Goal: Information Seeking & Learning: Learn about a topic

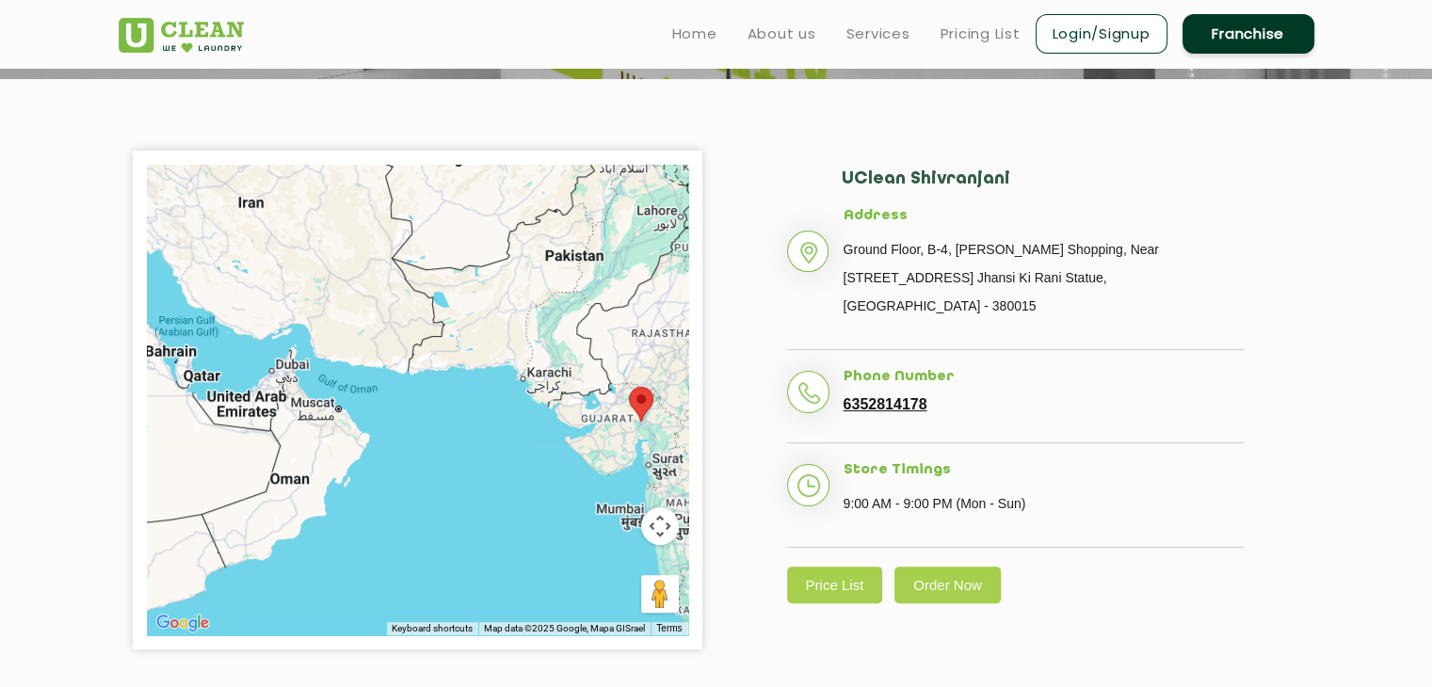
scroll to position [352, 0]
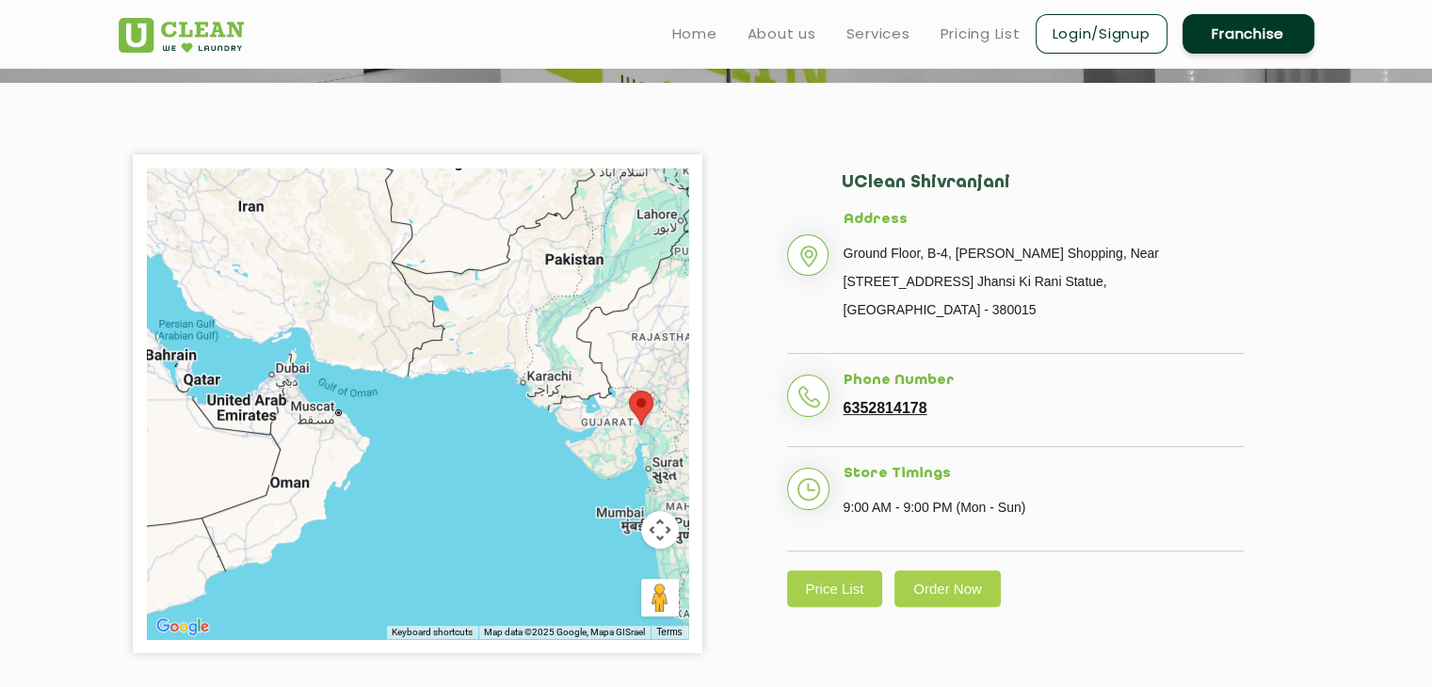
click at [666, 536] on button "Map camera controls" at bounding box center [660, 530] width 38 height 38
click at [666, 524] on button "Map camera controls" at bounding box center [660, 530] width 38 height 38
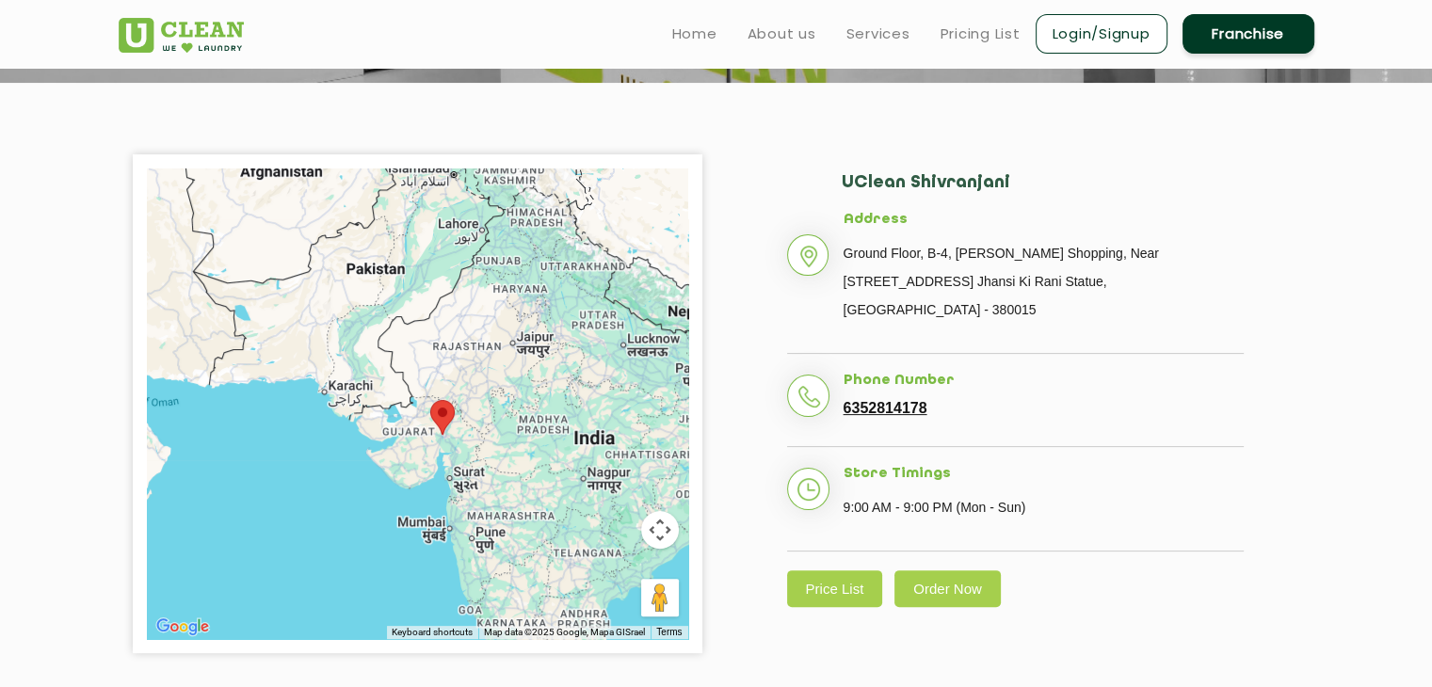
drag, startPoint x: 606, startPoint y: 471, endPoint x: 399, endPoint y: 481, distance: 207.4
click at [399, 481] on div at bounding box center [417, 404] width 541 height 471
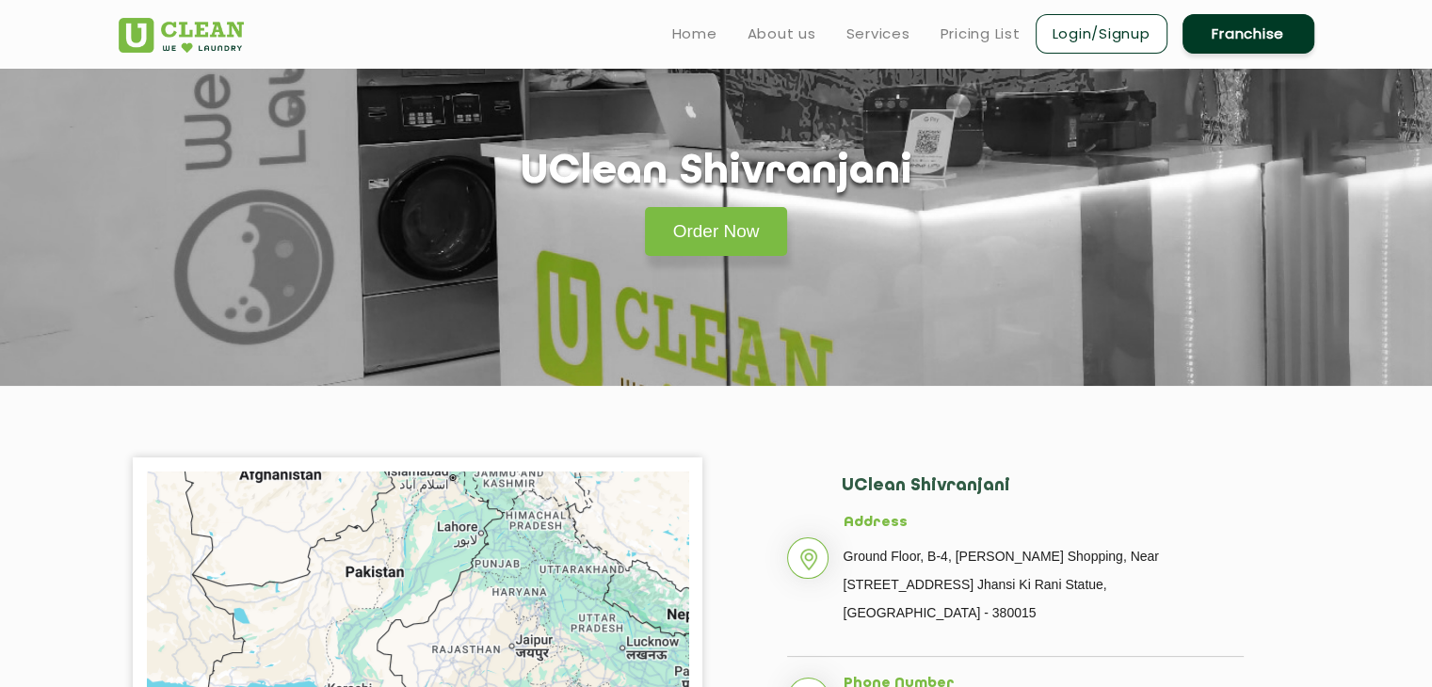
scroll to position [0, 0]
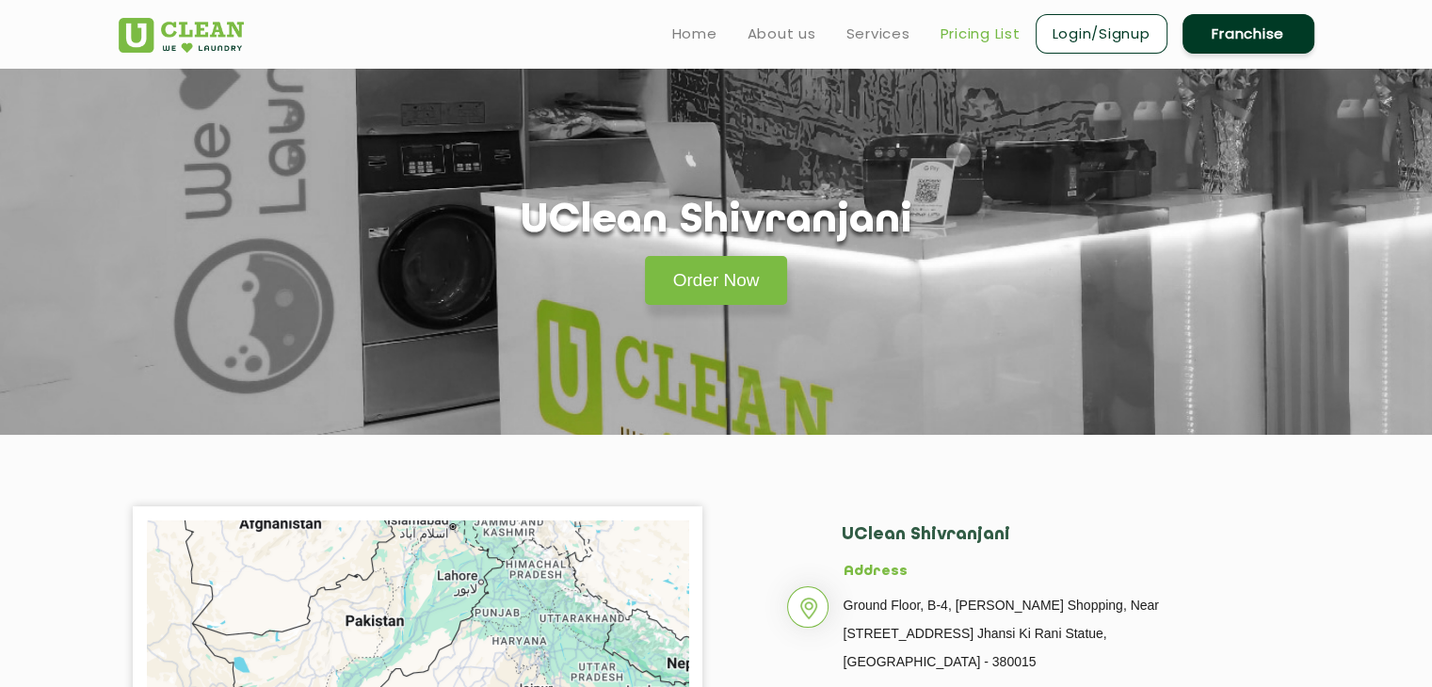
click at [970, 24] on link "Pricing List" at bounding box center [981, 34] width 80 height 23
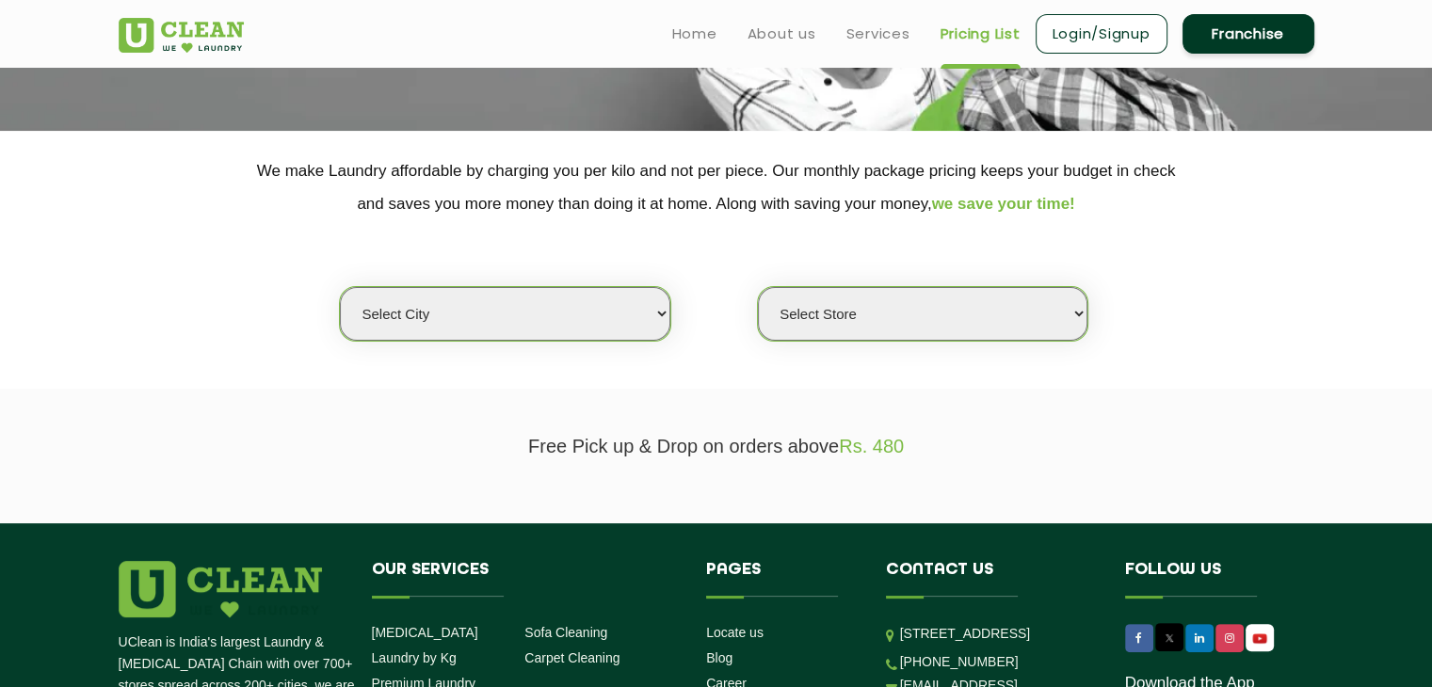
scroll to position [303, 0]
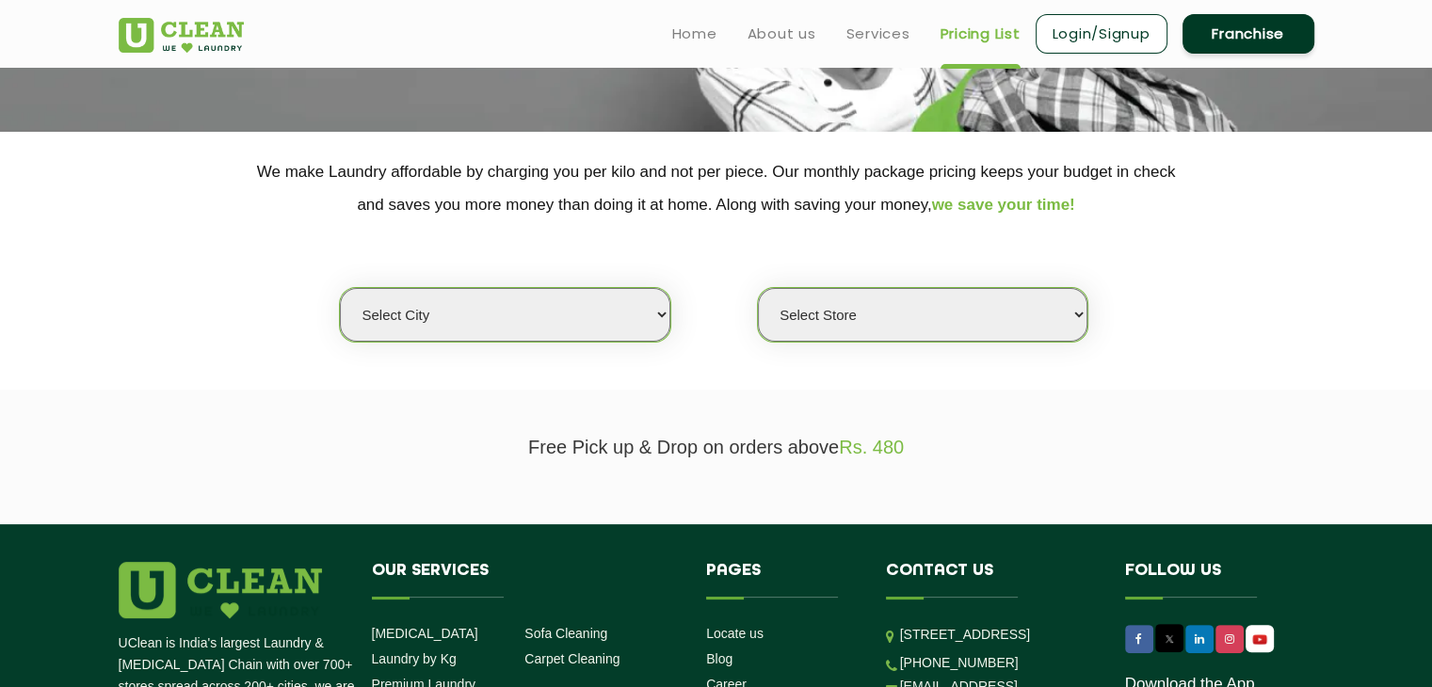
click at [535, 326] on select "Select city [GEOGRAPHIC_DATA] [GEOGRAPHIC_DATA] [GEOGRAPHIC_DATA] [GEOGRAPHIC_D…" at bounding box center [505, 315] width 330 height 54
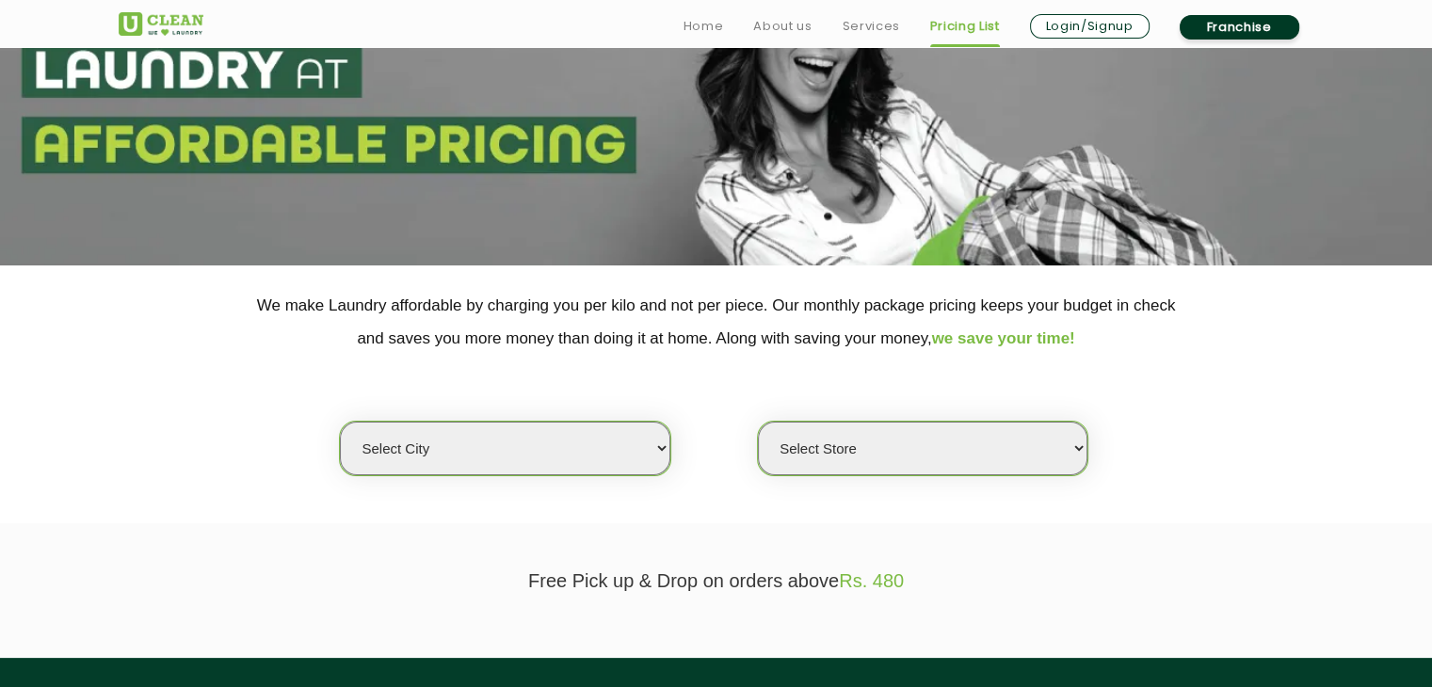
scroll to position [171, 0]
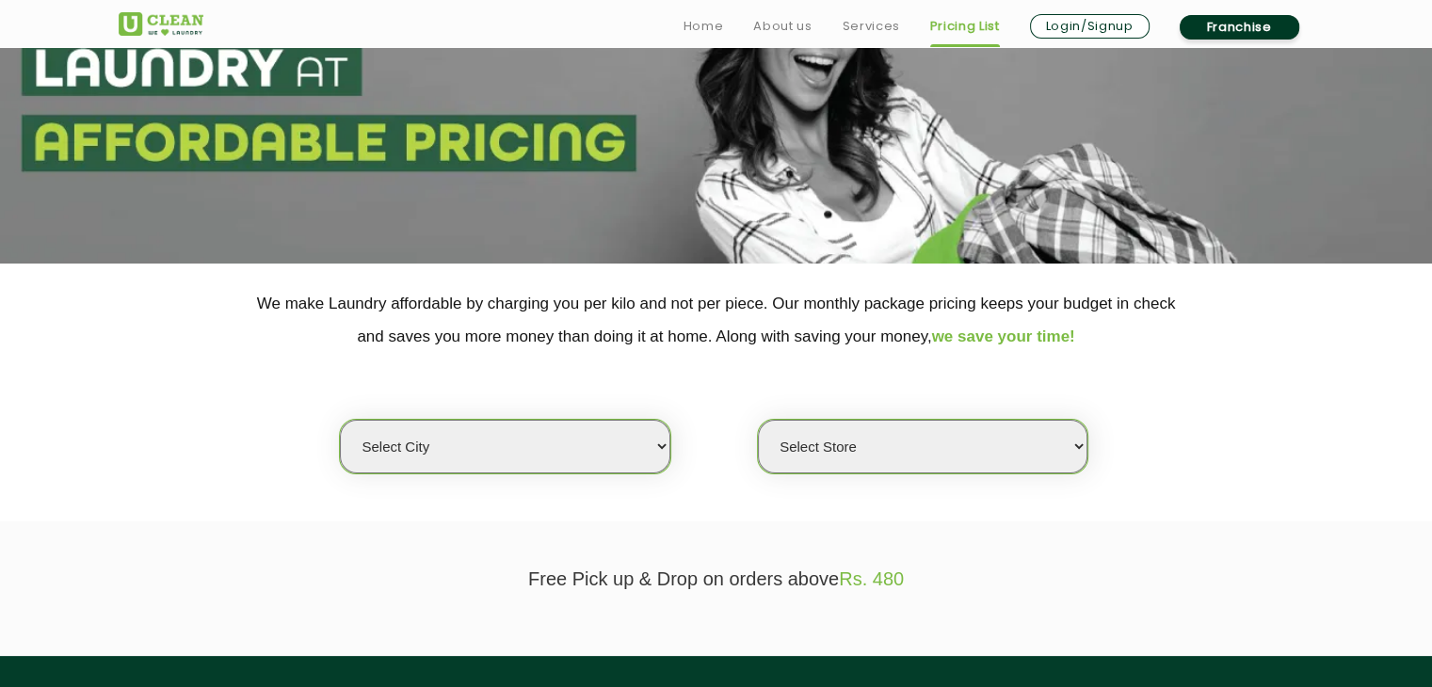
click at [634, 468] on select "Select city [GEOGRAPHIC_DATA] [GEOGRAPHIC_DATA] [GEOGRAPHIC_DATA] [GEOGRAPHIC_D…" at bounding box center [505, 447] width 330 height 54
select select "12"
click at [340, 420] on select "Select city [GEOGRAPHIC_DATA] [GEOGRAPHIC_DATA] [GEOGRAPHIC_DATA] [GEOGRAPHIC_D…" at bounding box center [505, 447] width 330 height 54
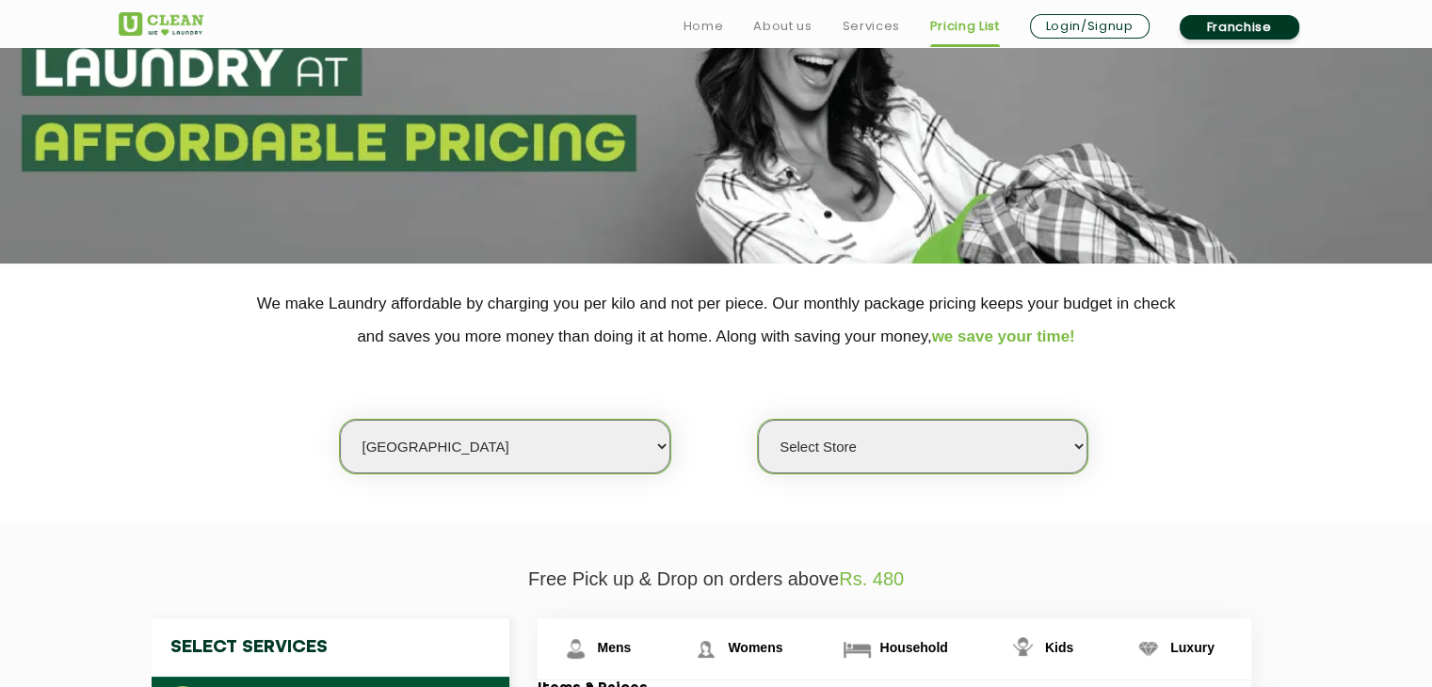
click at [864, 449] on select "Select Store UClean Shivranjani" at bounding box center [923, 447] width 330 height 54
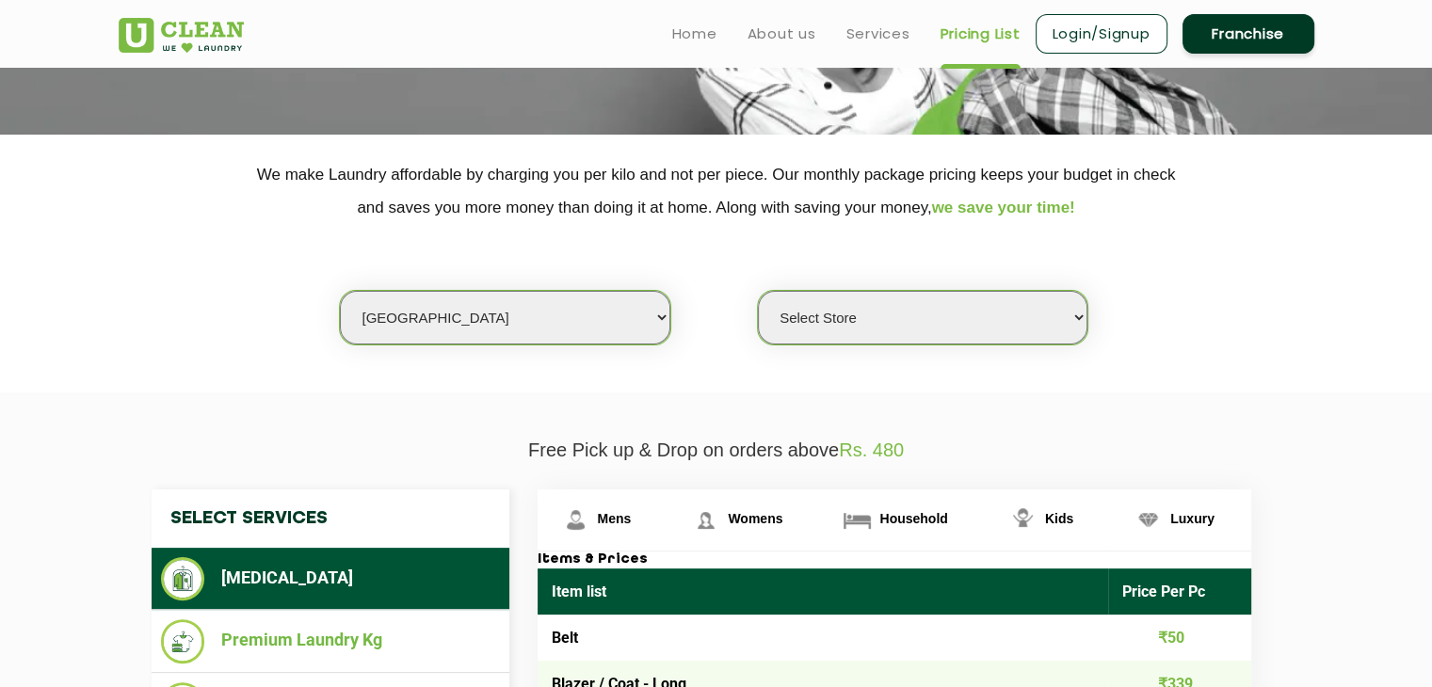
scroll to position [301, 0]
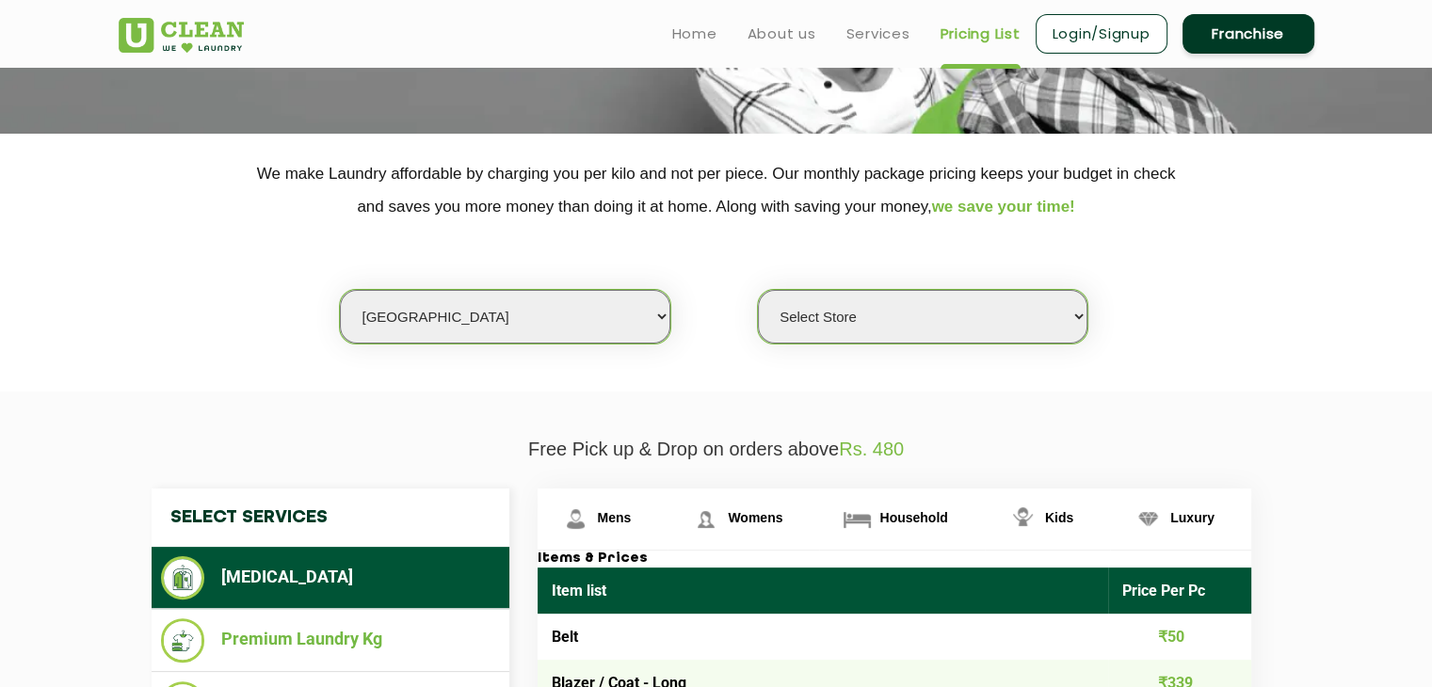
click at [842, 318] on select "Select Store UClean Shivranjani" at bounding box center [923, 317] width 330 height 54
select select "25"
click at [758, 290] on select "Select Store UClean Shivranjani" at bounding box center [923, 317] width 330 height 54
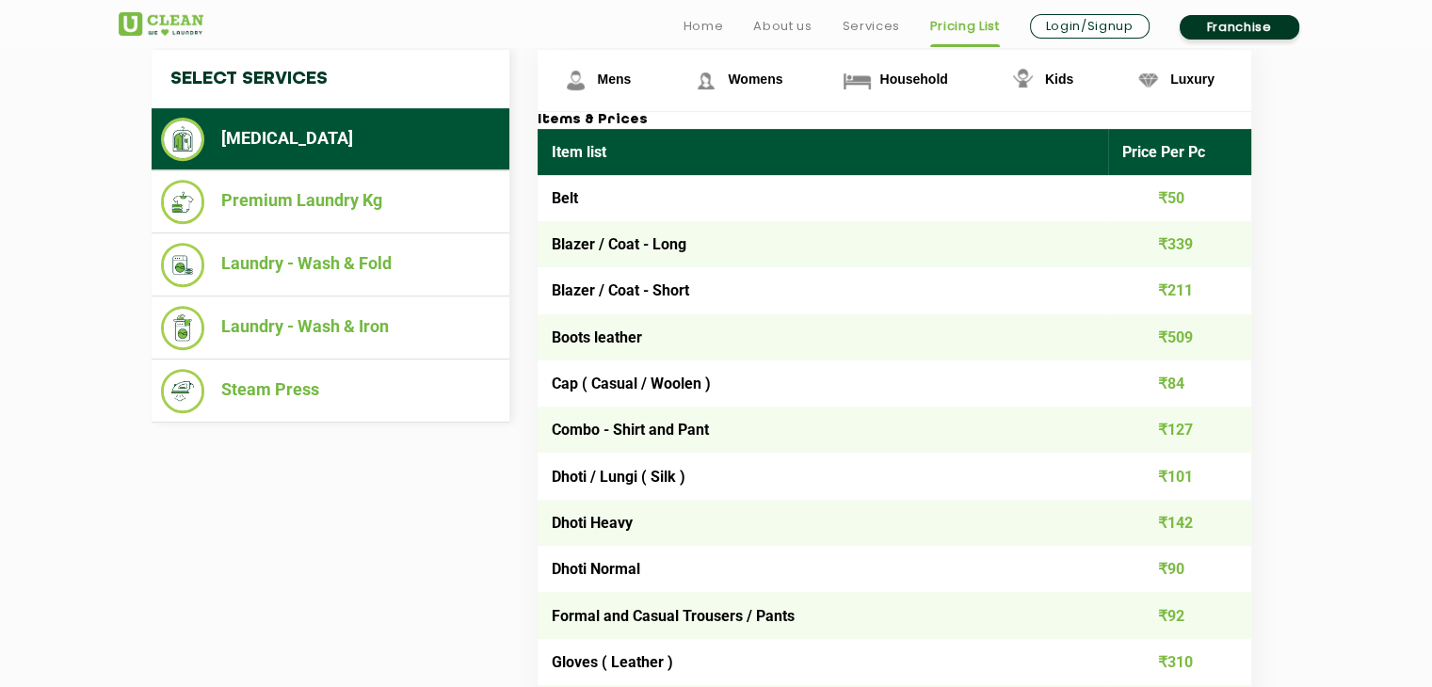
scroll to position [741, 0]
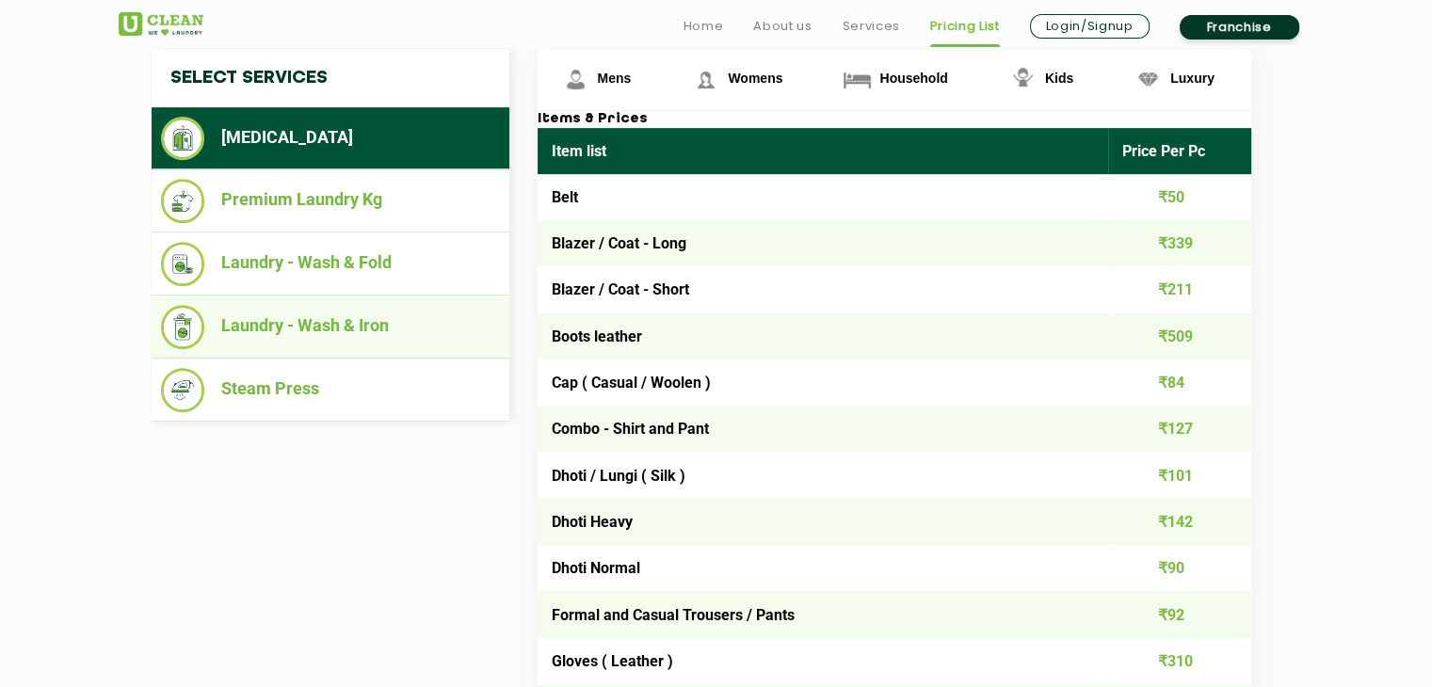
click at [387, 323] on li "Laundry - Wash & Iron" at bounding box center [330, 327] width 339 height 44
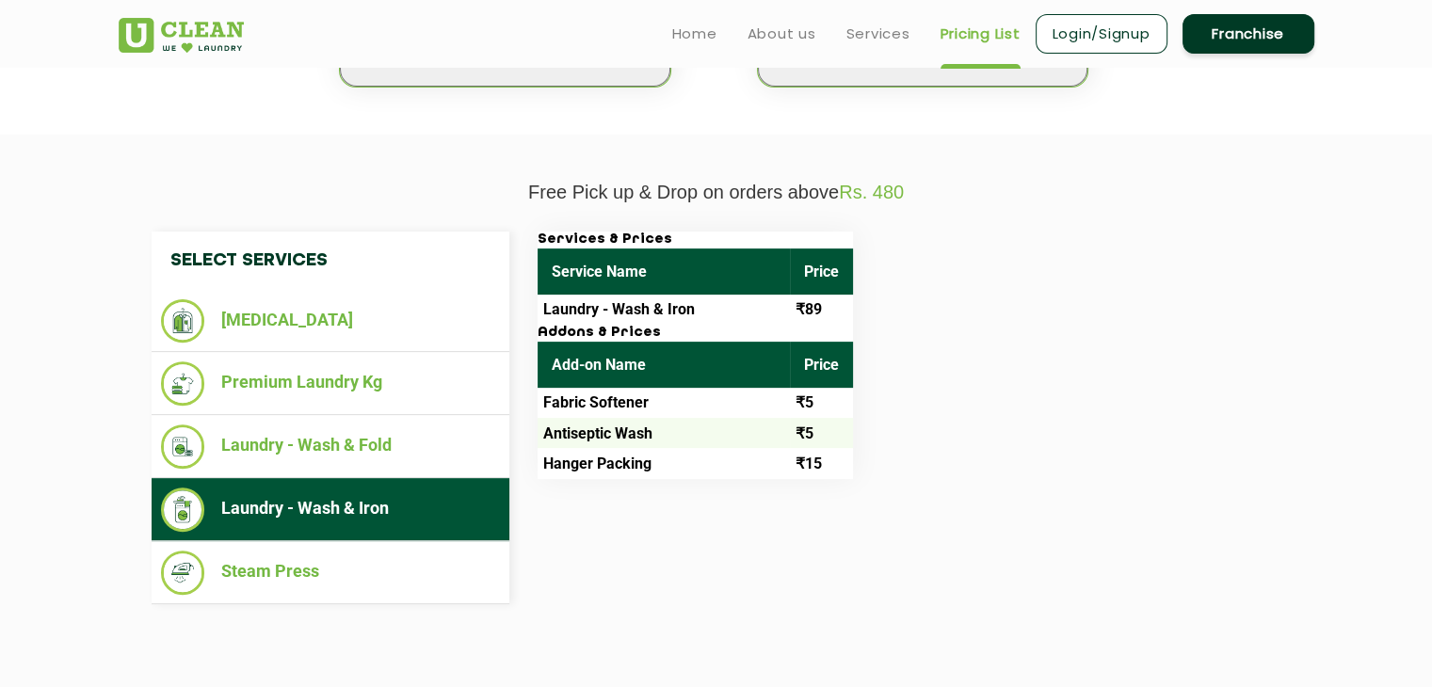
scroll to position [556, 0]
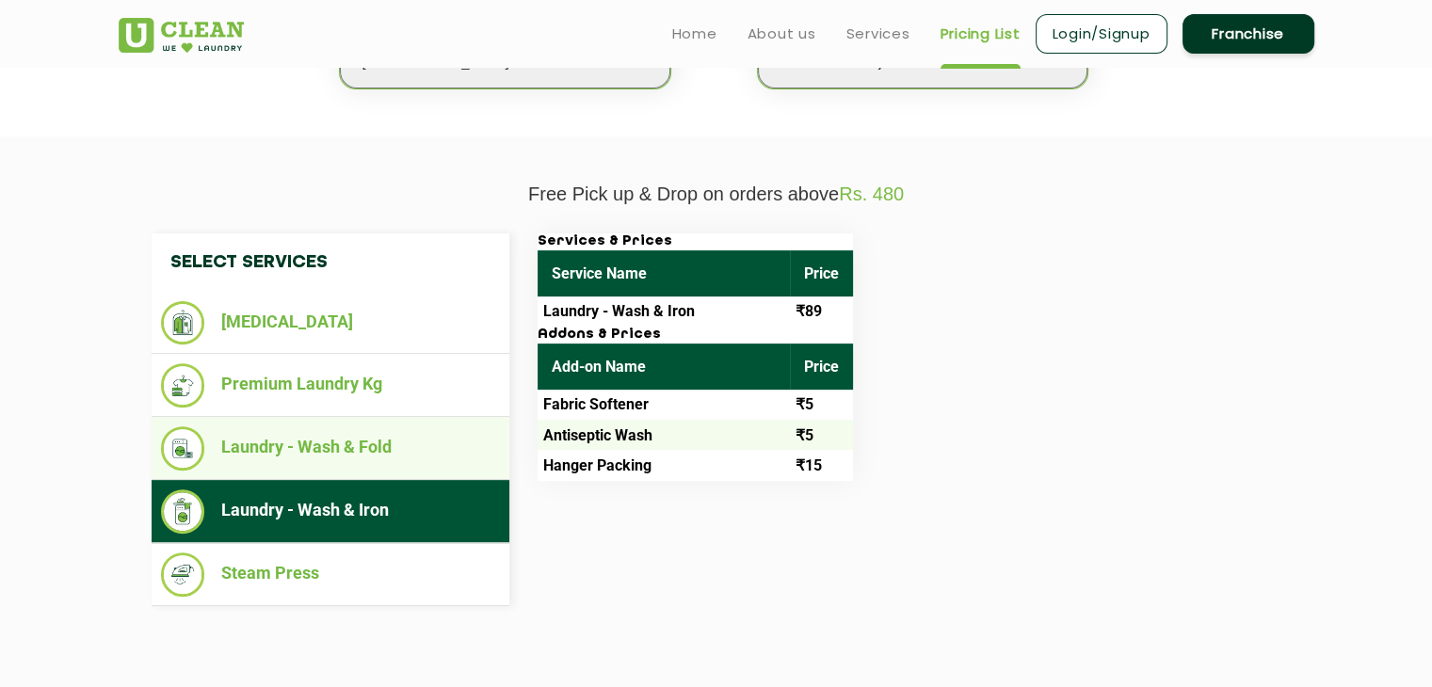
click at [357, 433] on li "Laundry - Wash & Fold" at bounding box center [330, 449] width 339 height 44
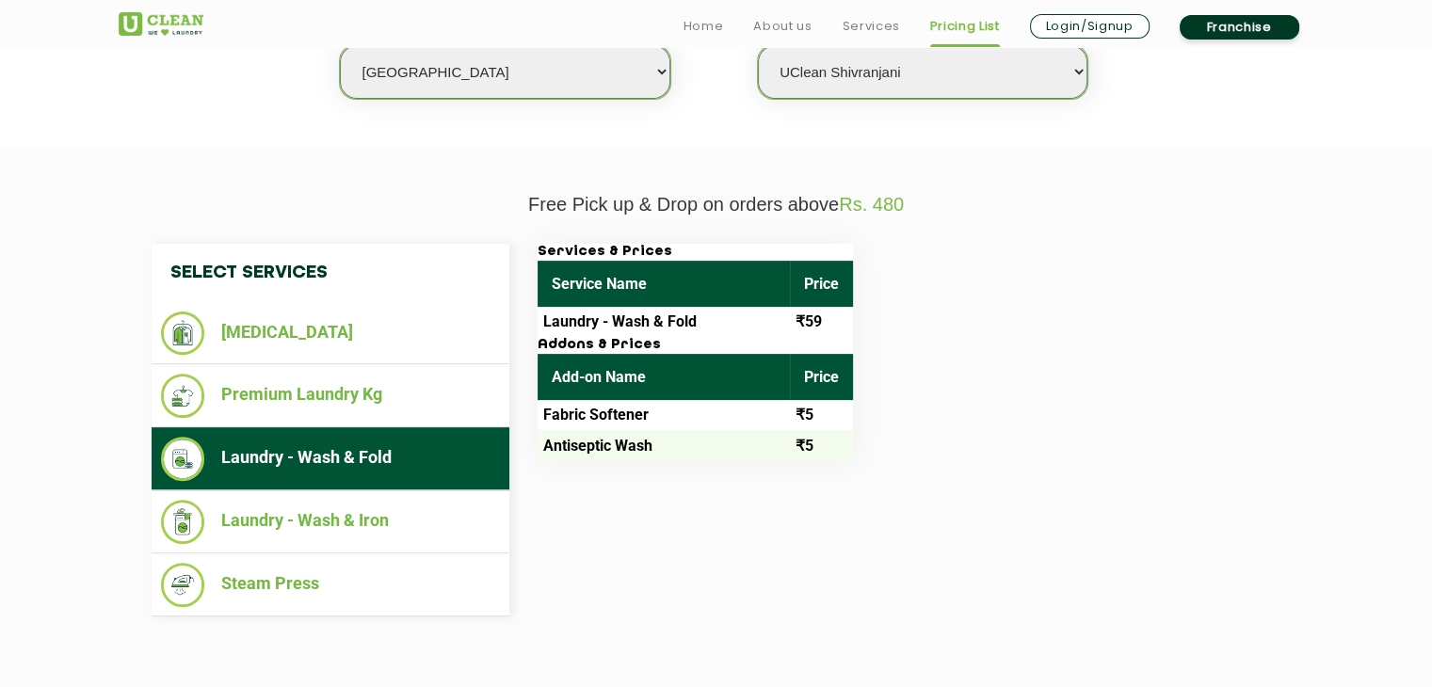
scroll to position [548, 0]
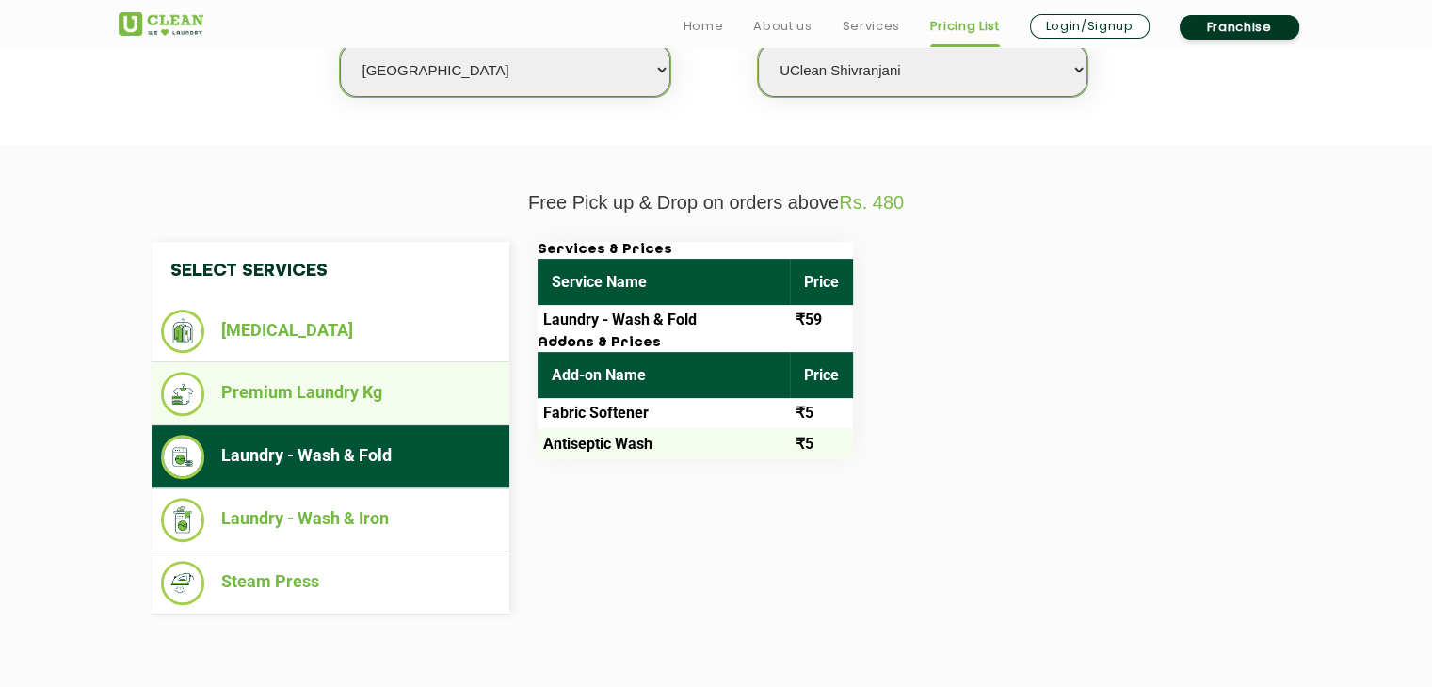
click at [318, 389] on li "Premium Laundry Kg" at bounding box center [330, 394] width 339 height 44
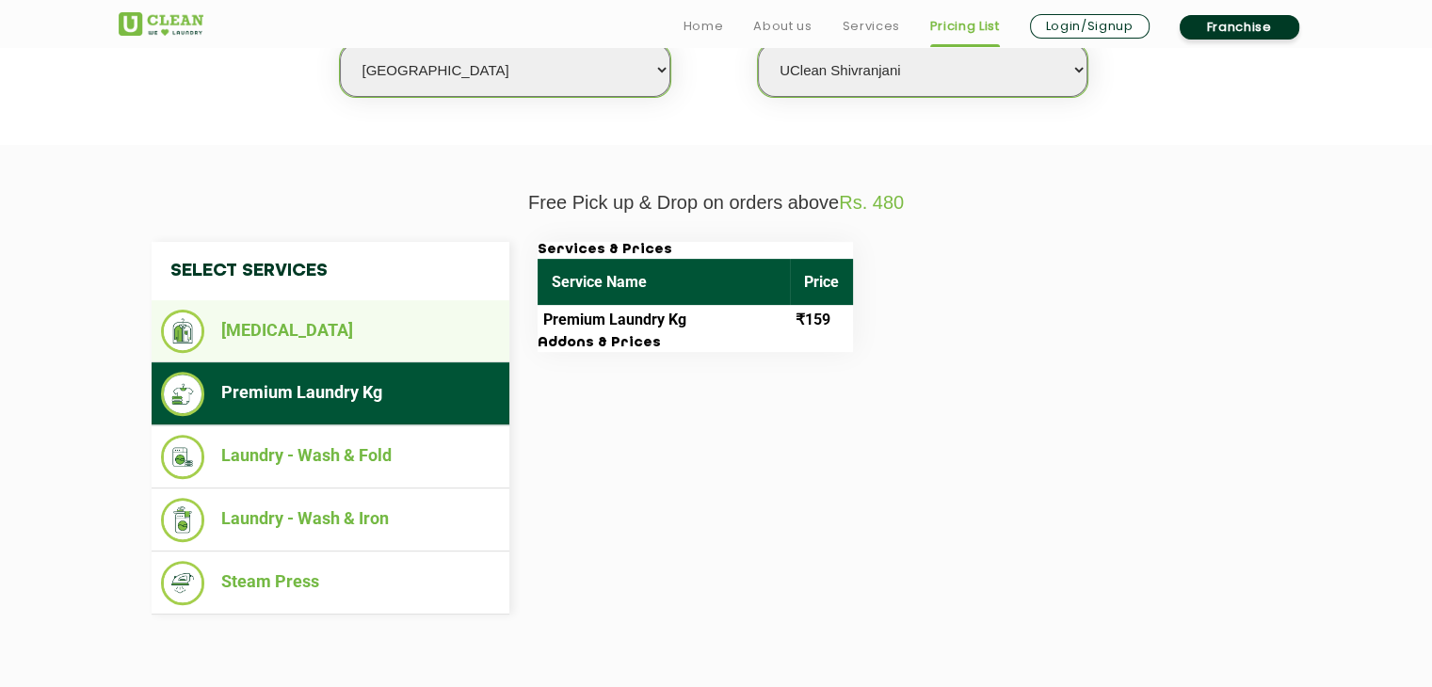
click at [362, 329] on li "[MEDICAL_DATA]" at bounding box center [330, 331] width 339 height 43
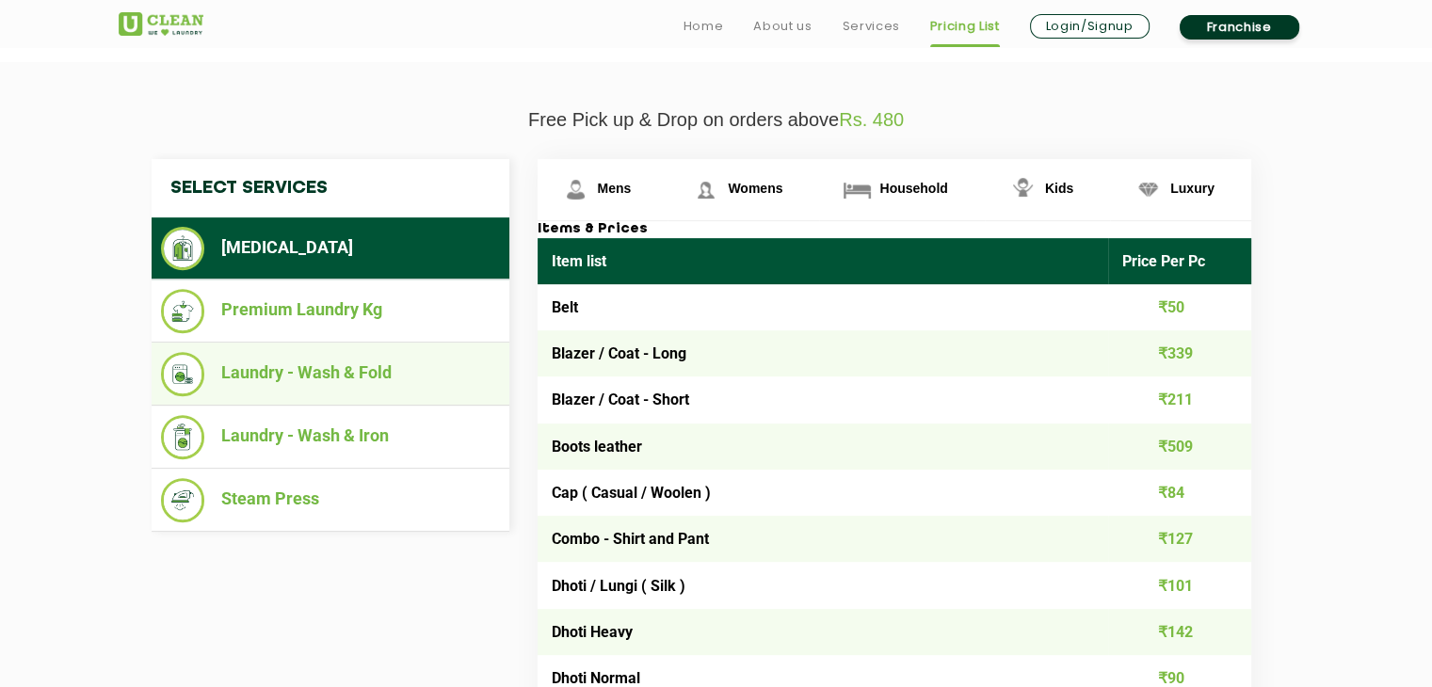
scroll to position [632, 0]
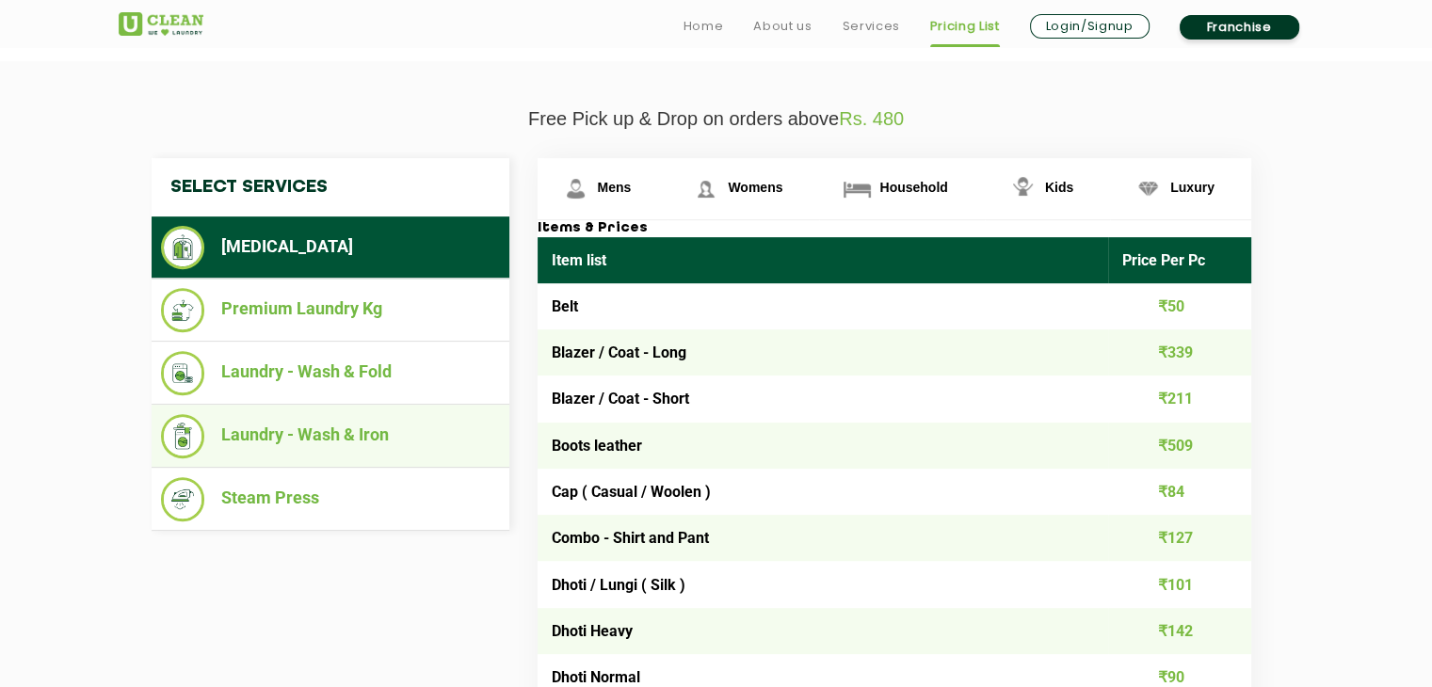
click at [436, 405] on ul "Laundry - Wash & Iron" at bounding box center [331, 436] width 358 height 63
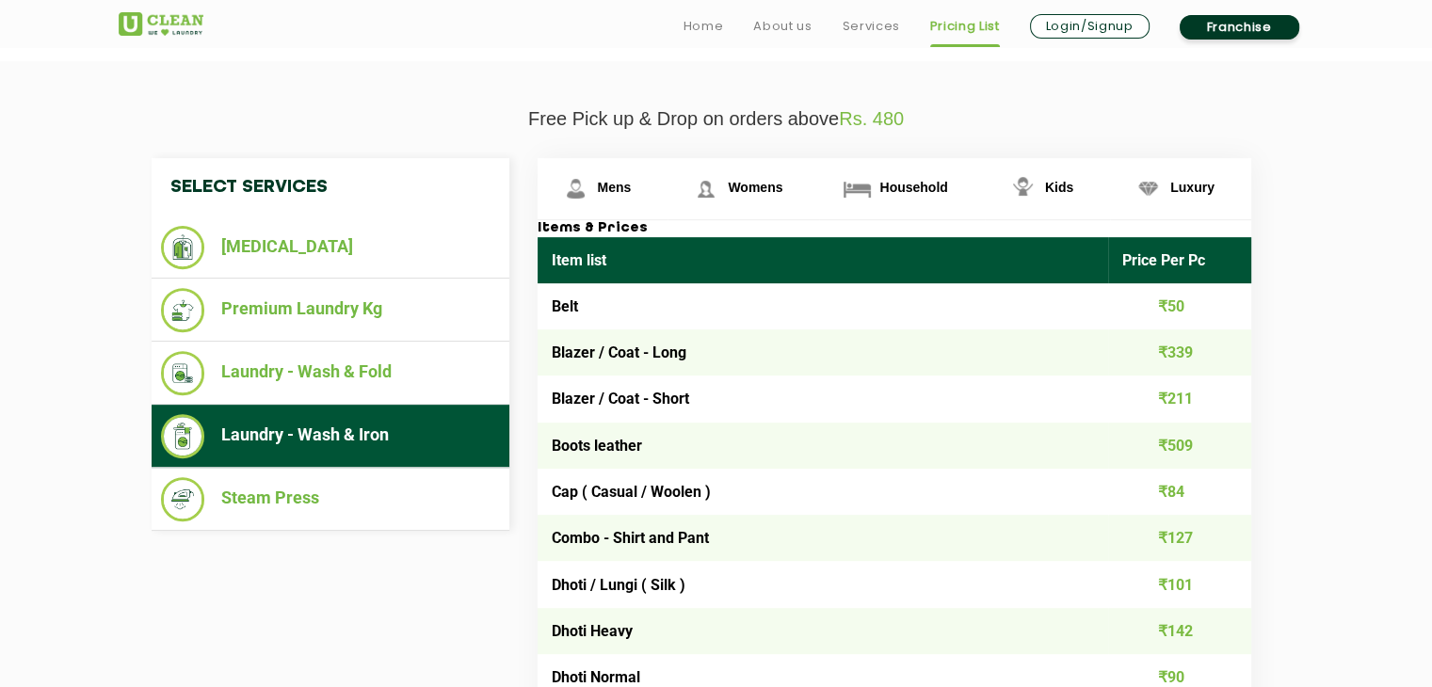
click at [399, 427] on li "Laundry - Wash & Iron" at bounding box center [330, 436] width 339 height 44
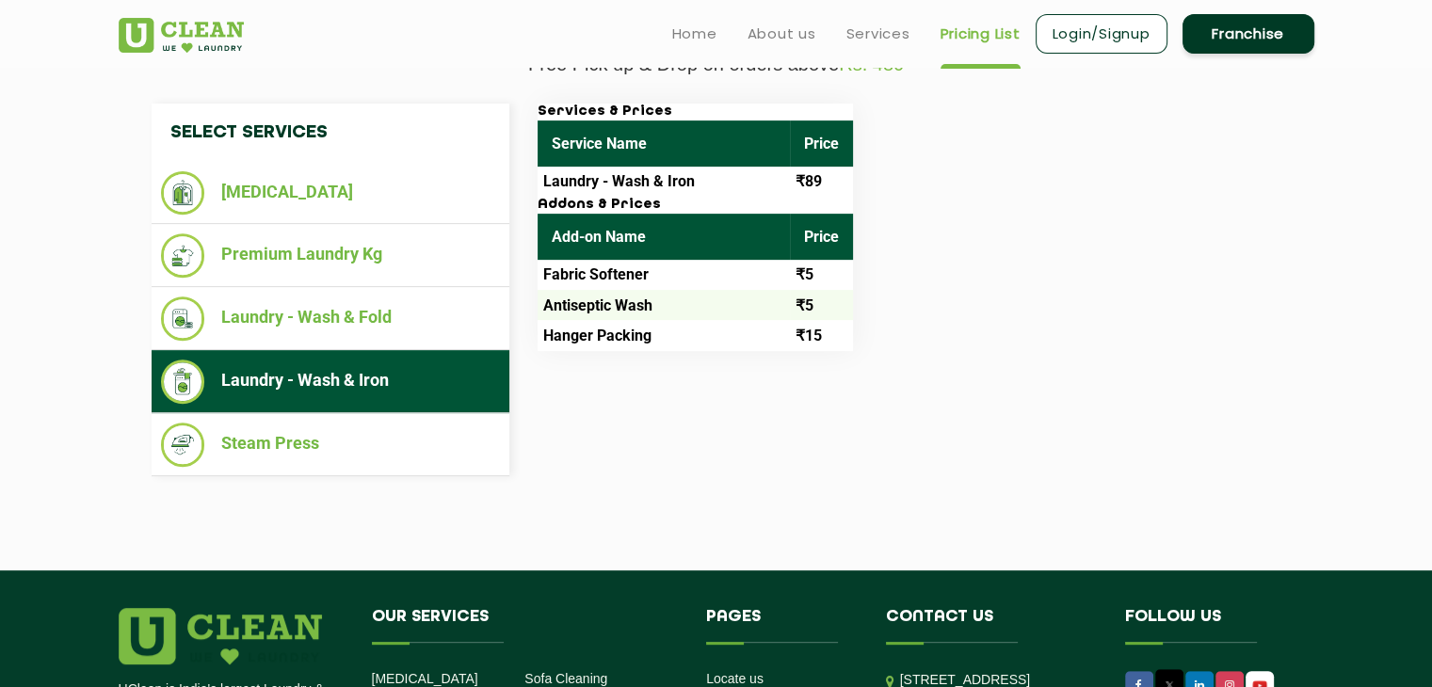
scroll to position [685, 0]
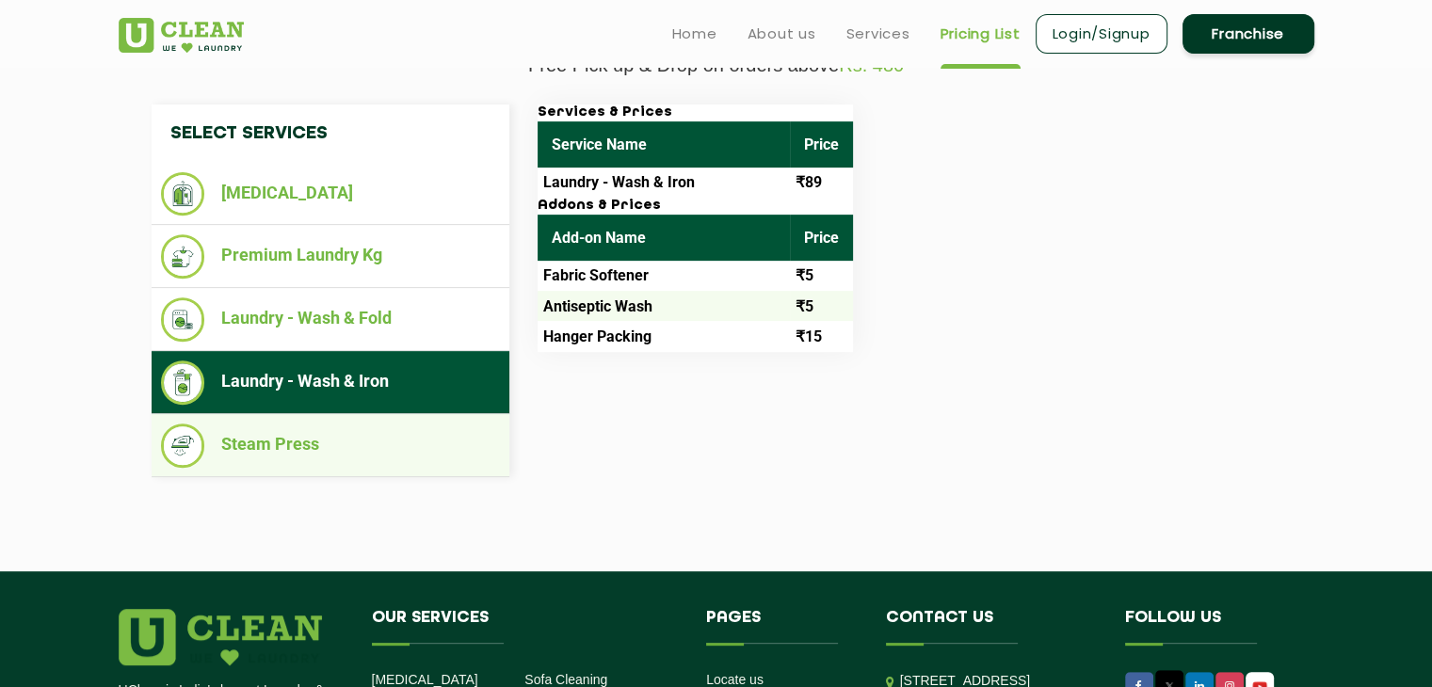
click at [324, 430] on li "Steam Press" at bounding box center [330, 446] width 339 height 44
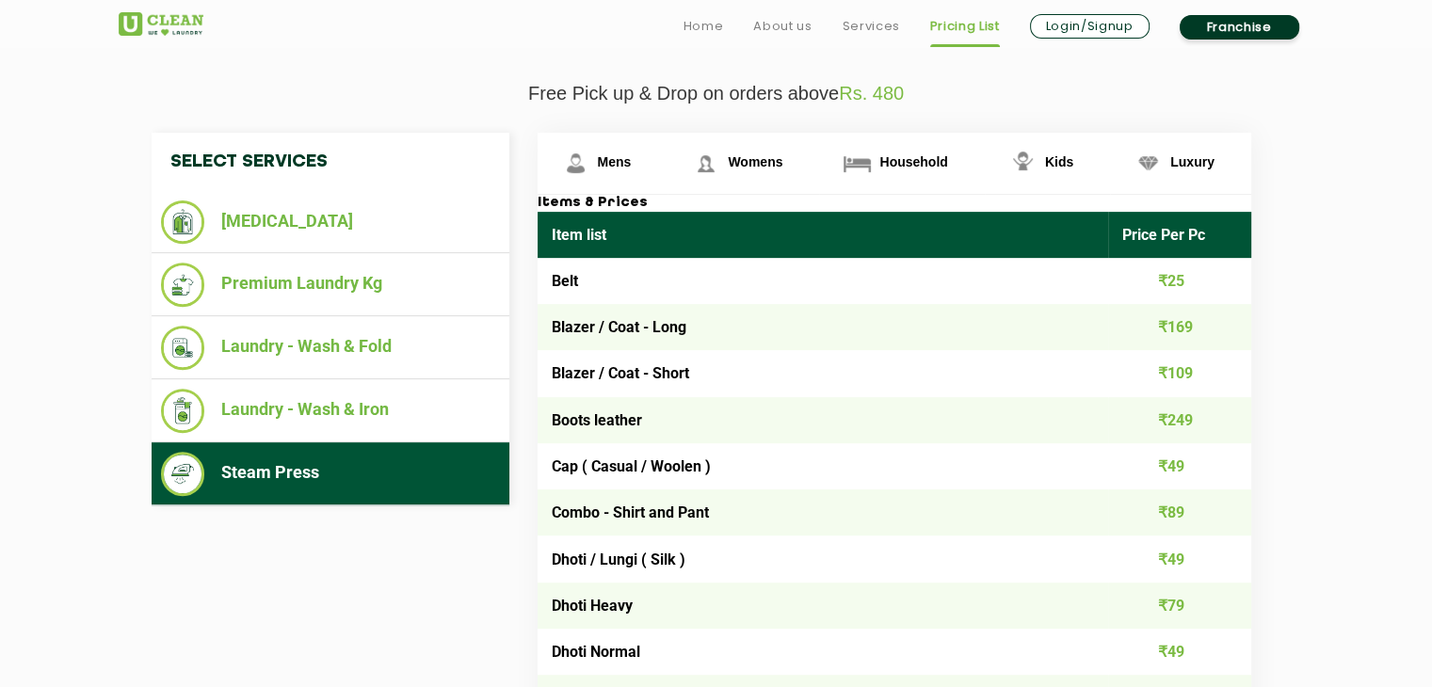
scroll to position [660, 0]
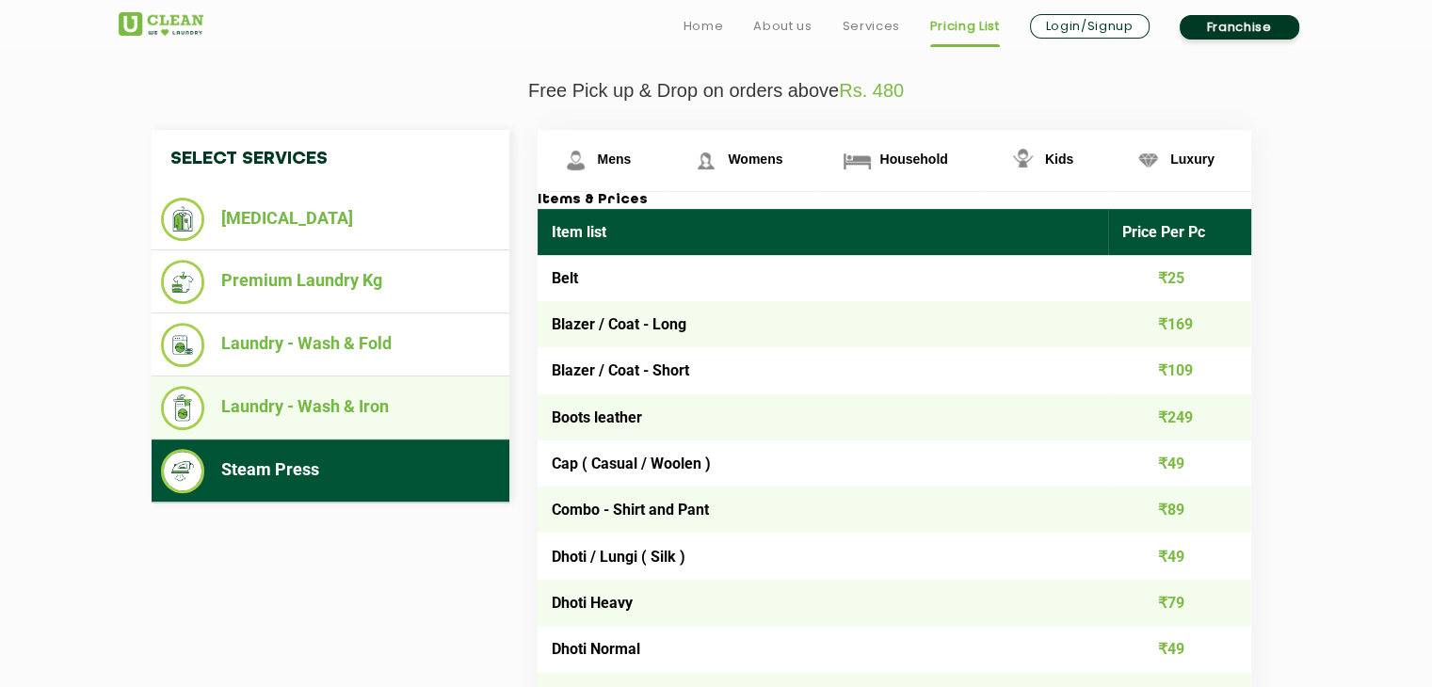
click at [337, 400] on li "Laundry - Wash & Iron" at bounding box center [330, 408] width 339 height 44
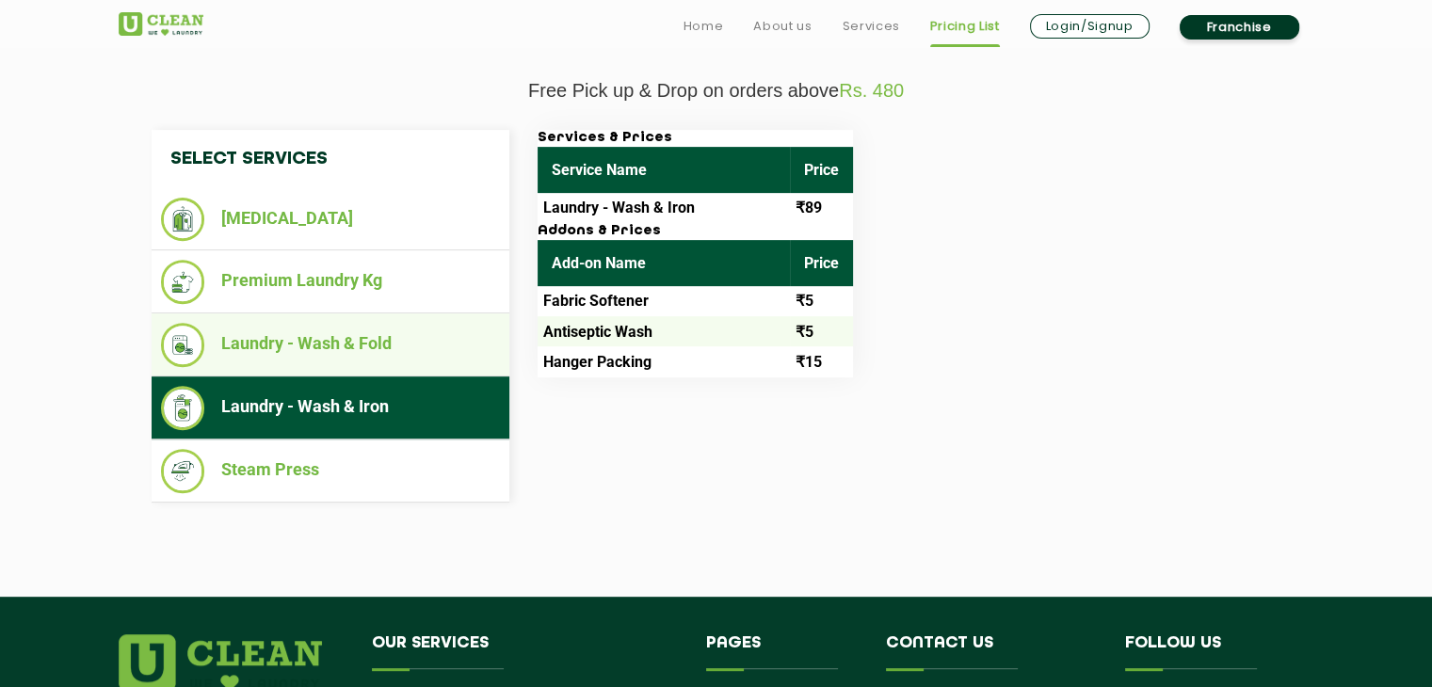
click at [344, 341] on li "Laundry - Wash & Fold" at bounding box center [330, 345] width 339 height 44
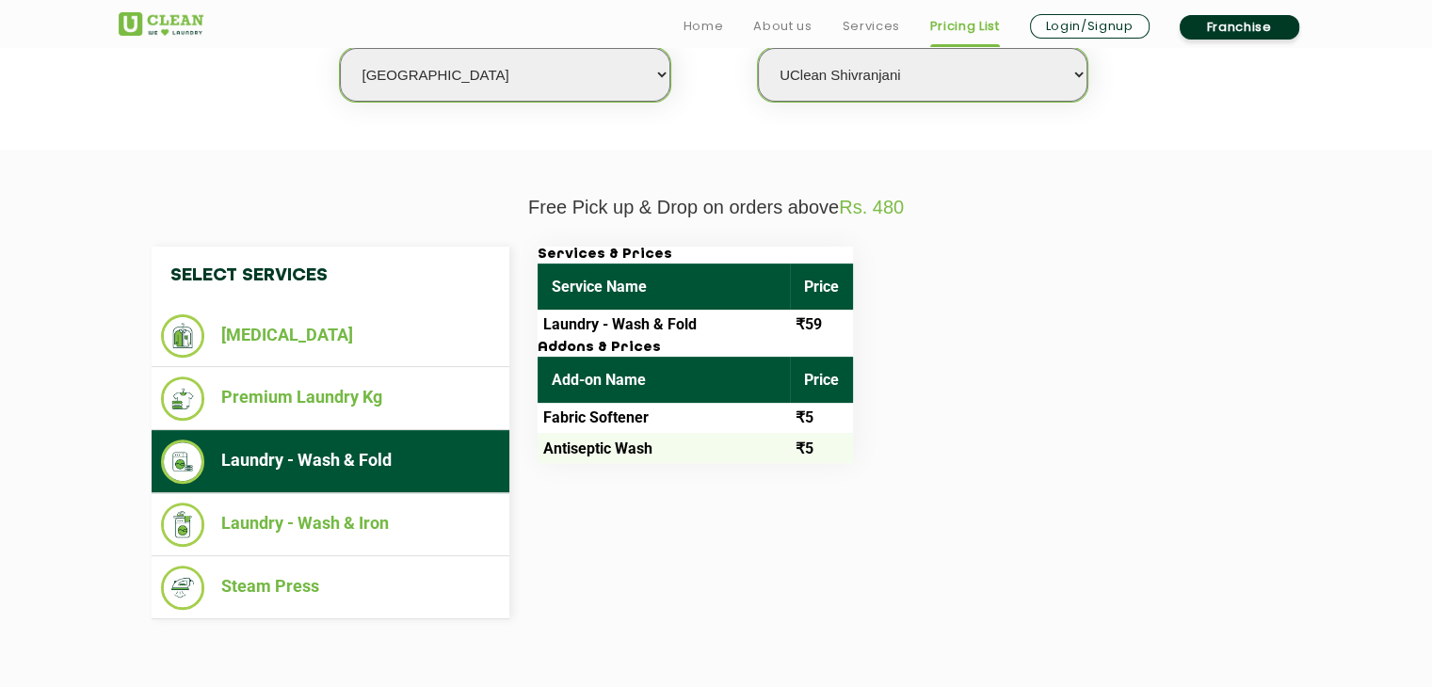
scroll to position [551, 0]
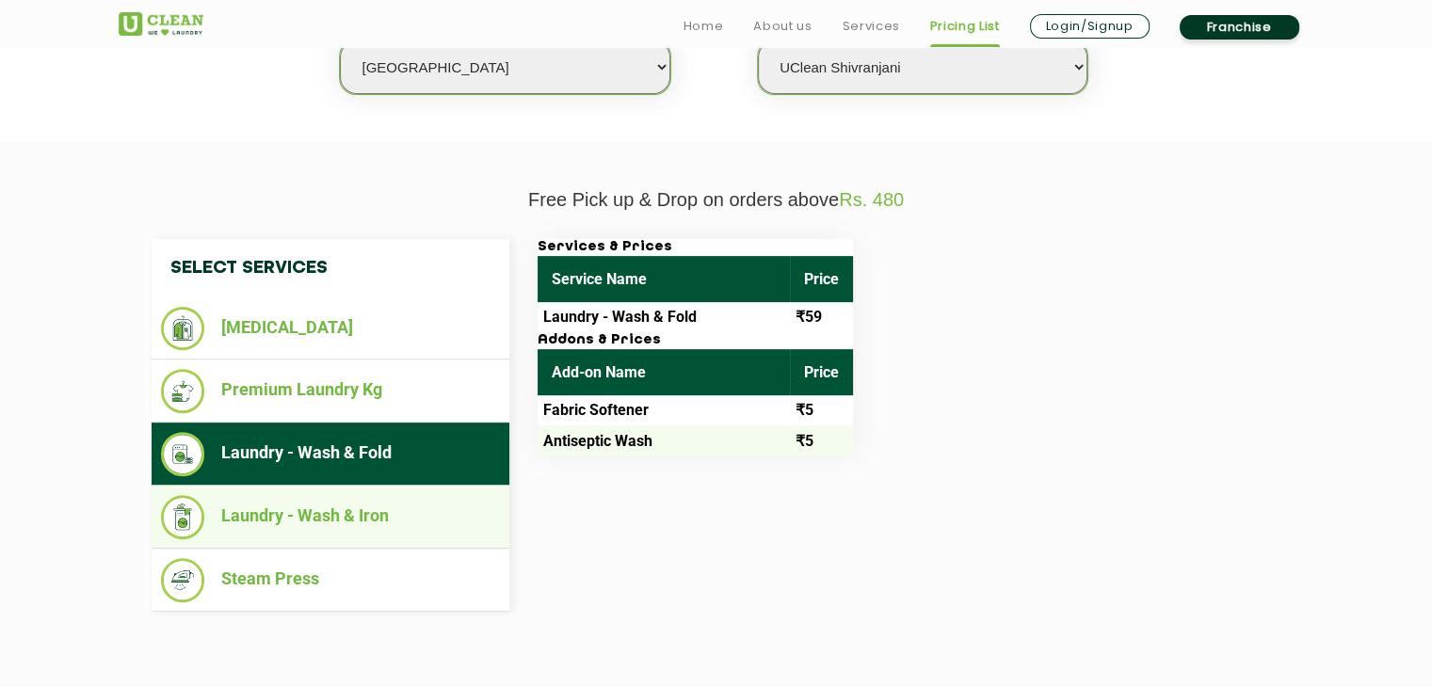
click at [328, 495] on li "Laundry - Wash & Iron" at bounding box center [330, 517] width 339 height 44
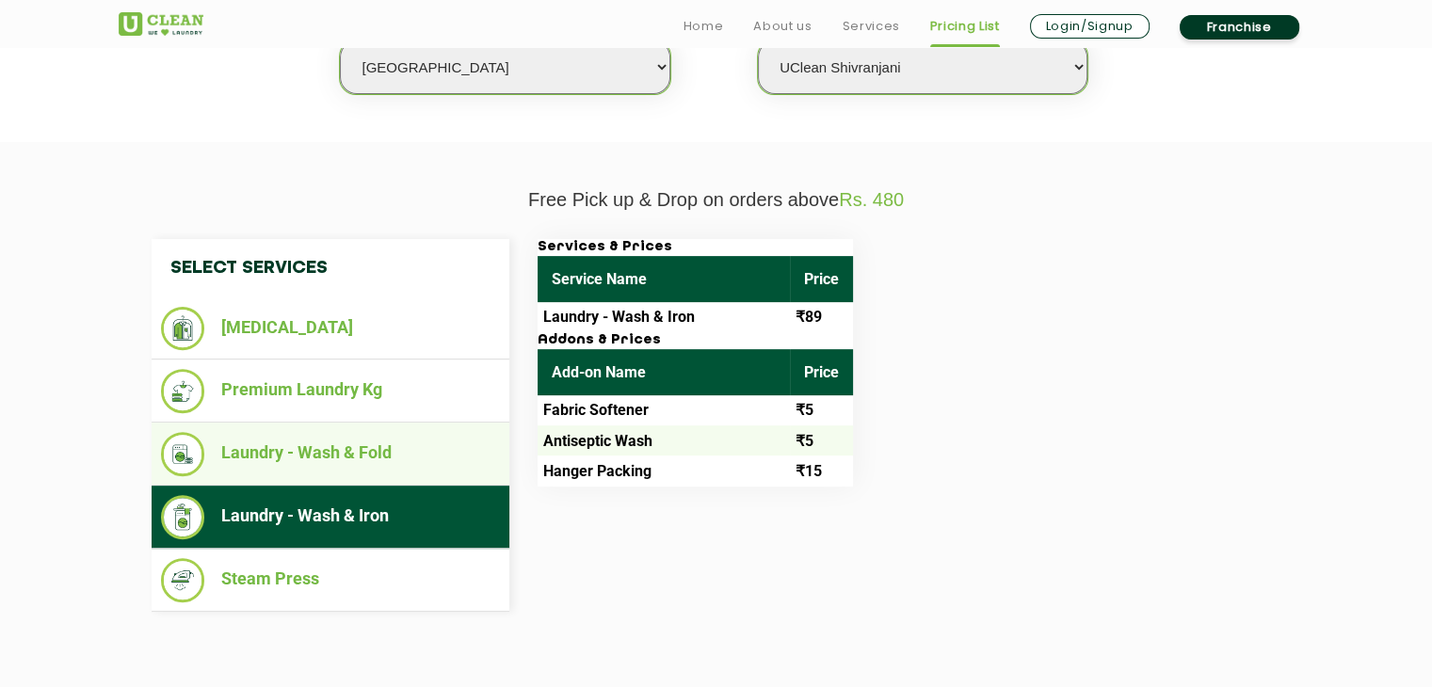
click at [335, 453] on li "Laundry - Wash & Fold" at bounding box center [330, 454] width 339 height 44
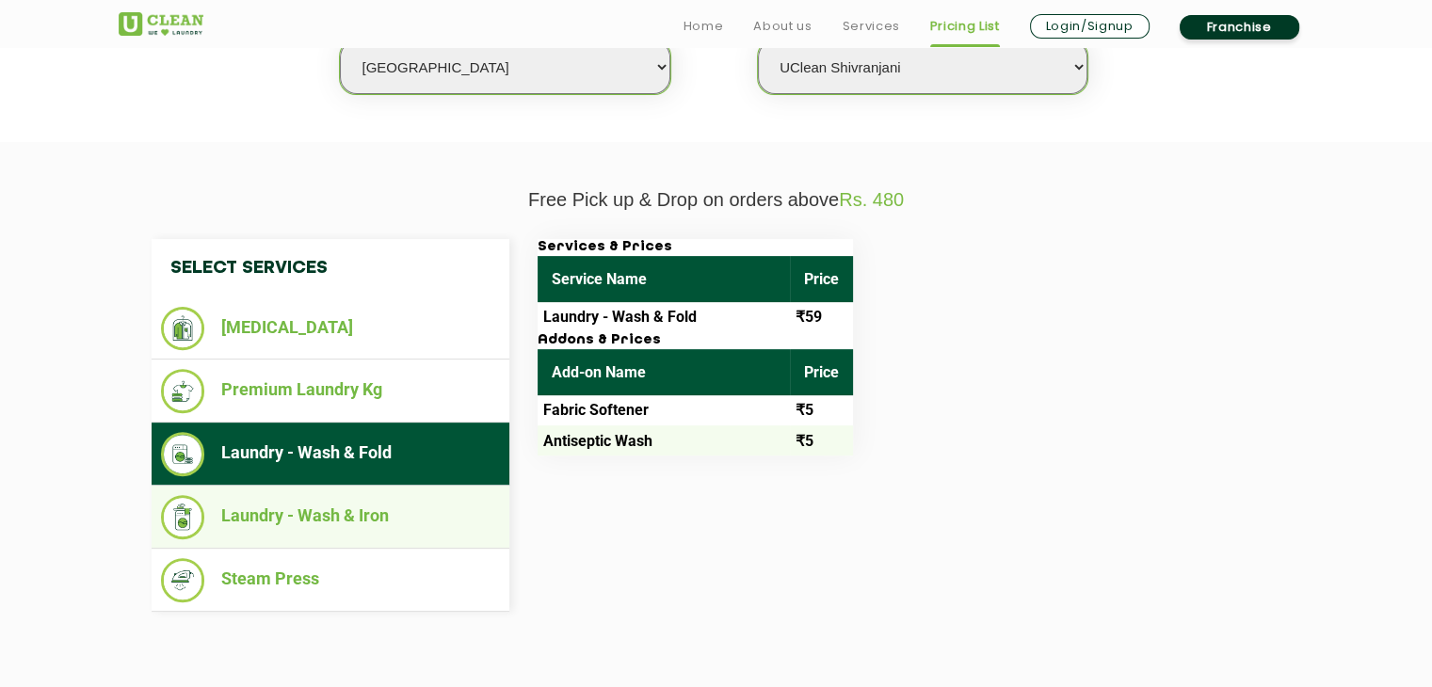
click at [341, 497] on li "Laundry - Wash & Iron" at bounding box center [330, 517] width 339 height 44
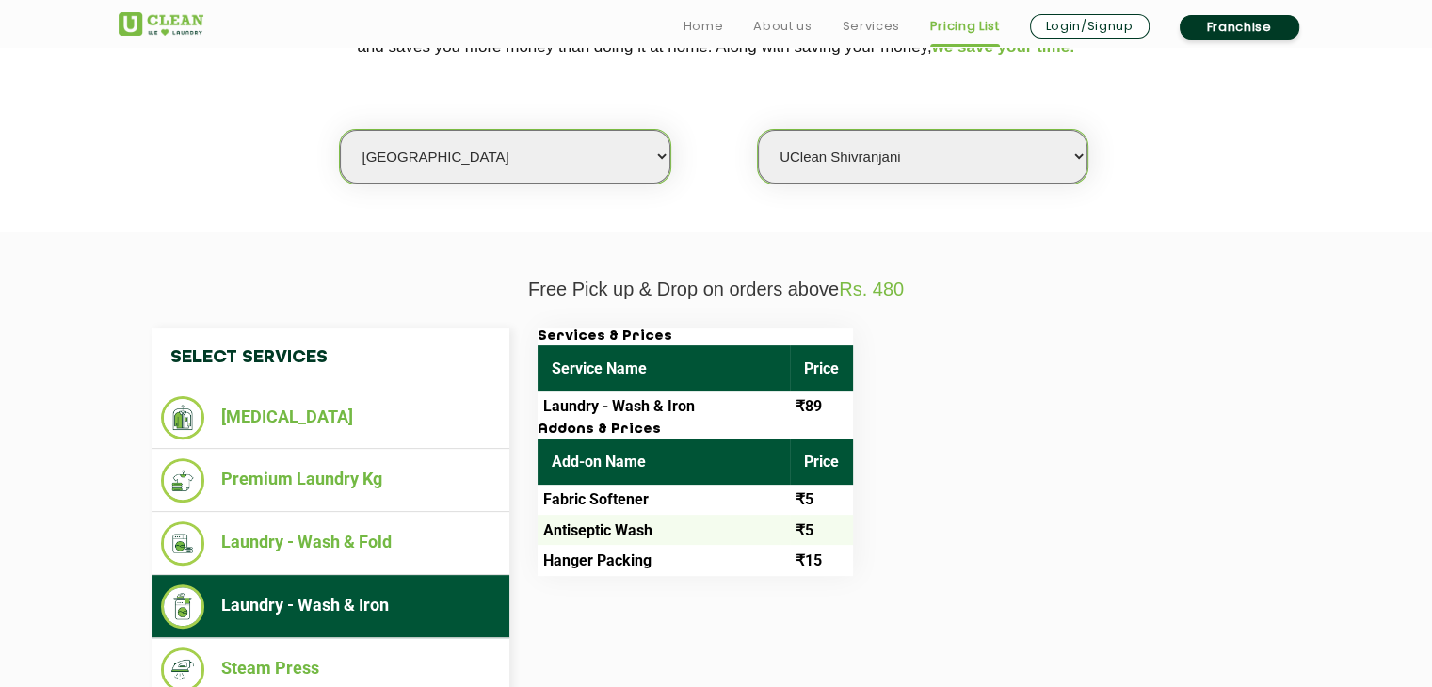
scroll to position [462, 0]
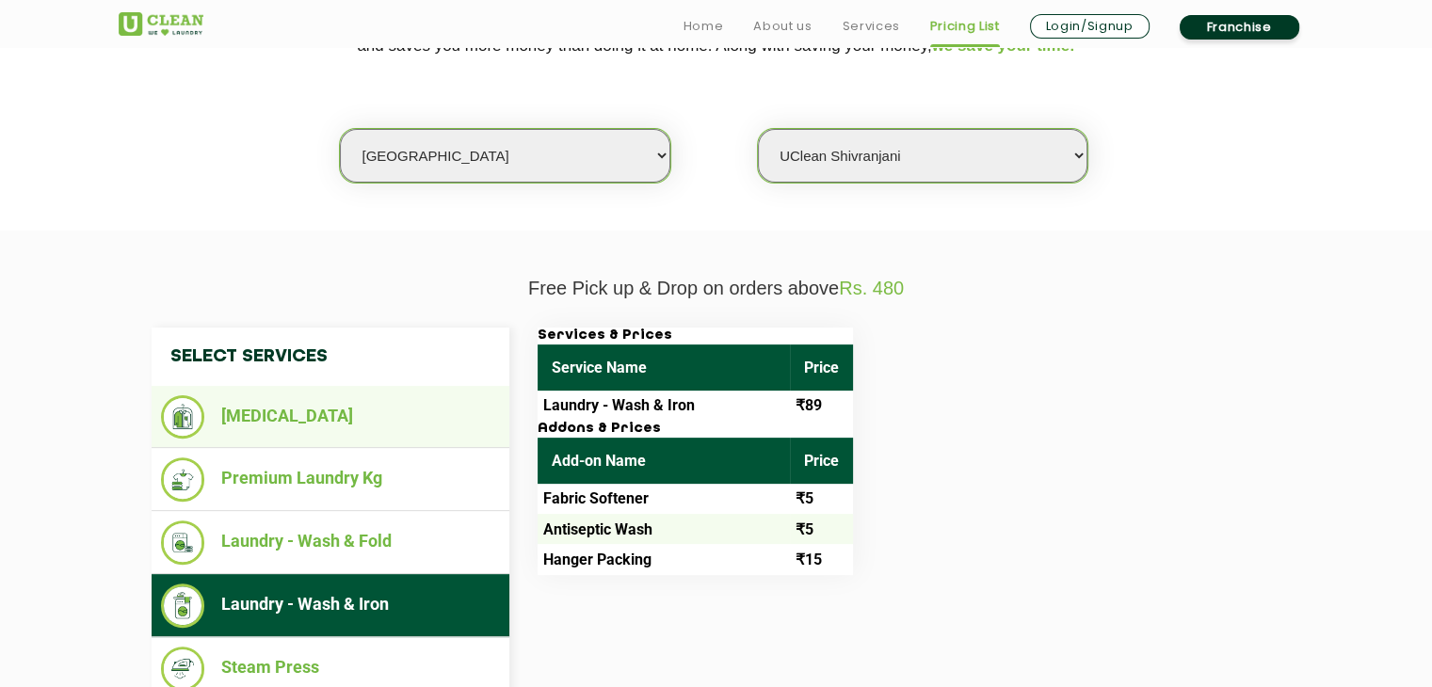
click at [334, 404] on li "[MEDICAL_DATA]" at bounding box center [330, 416] width 339 height 43
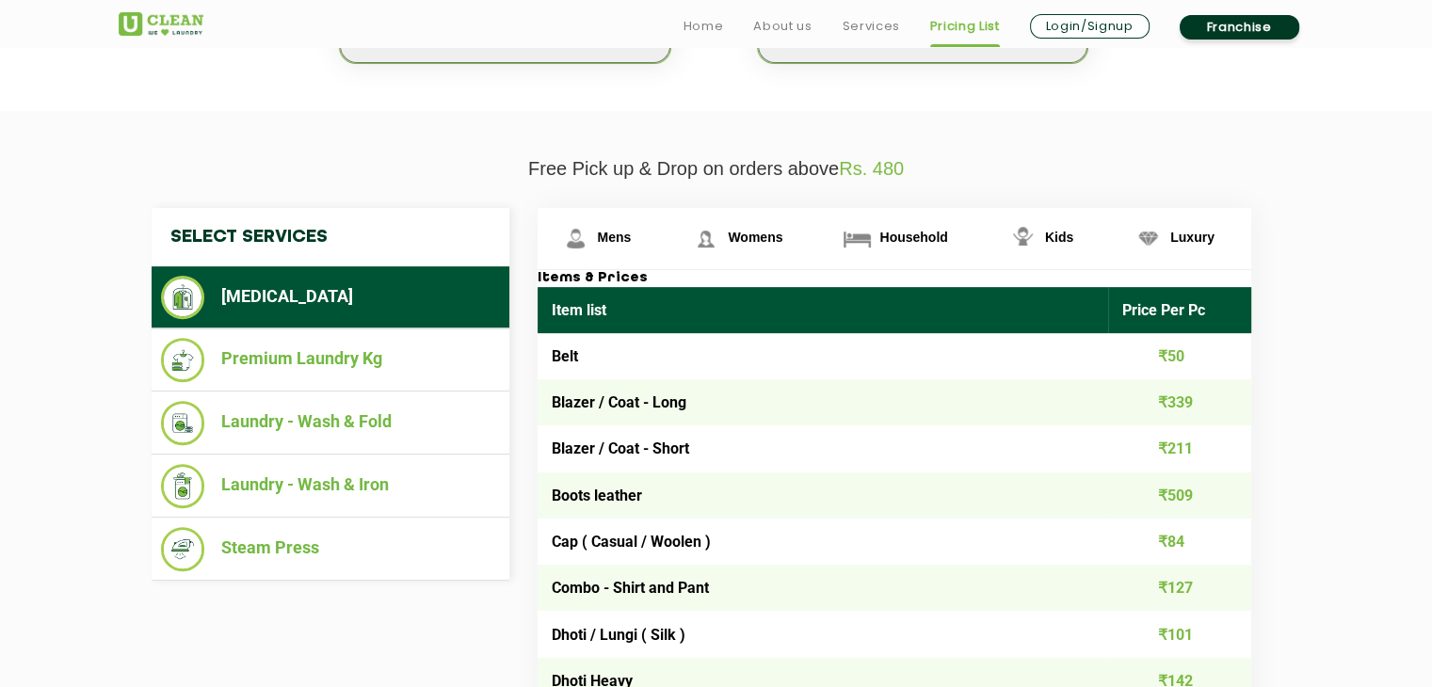
scroll to position [583, 0]
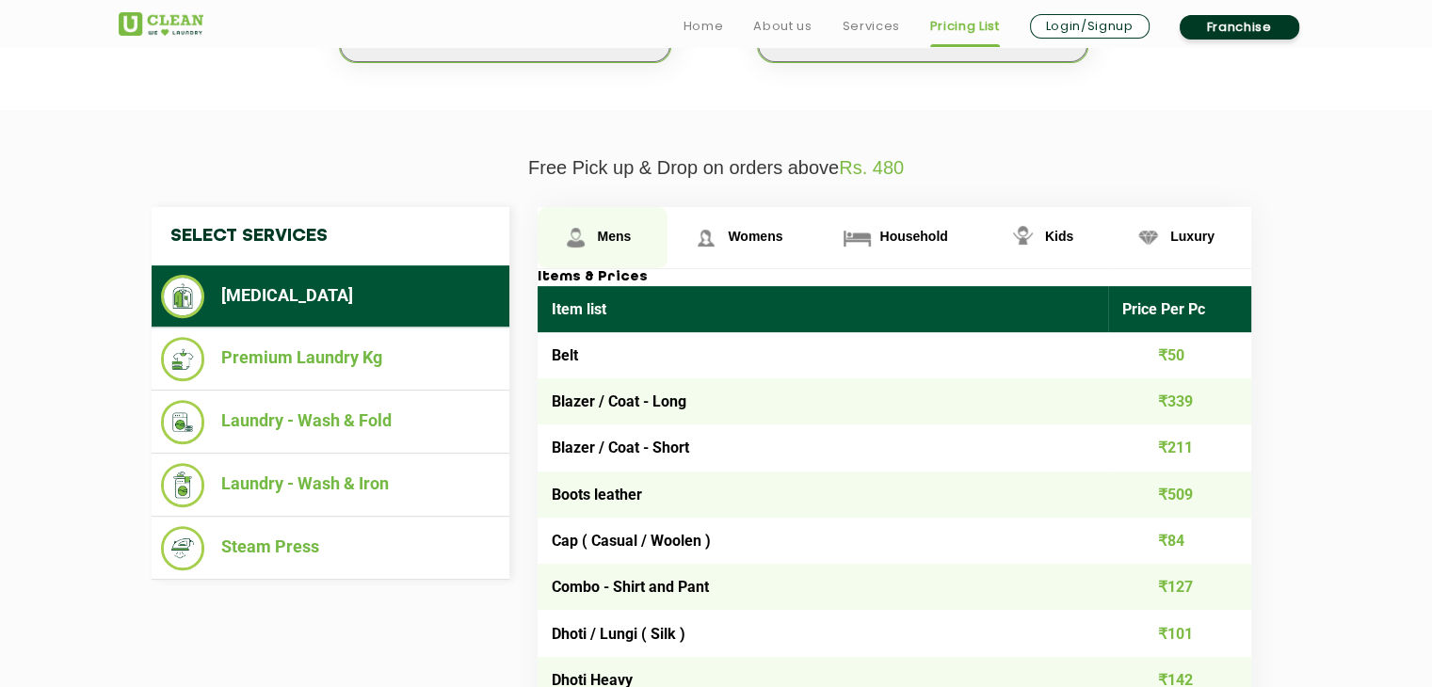
click at [610, 242] on span "Mens" at bounding box center [615, 236] width 34 height 15
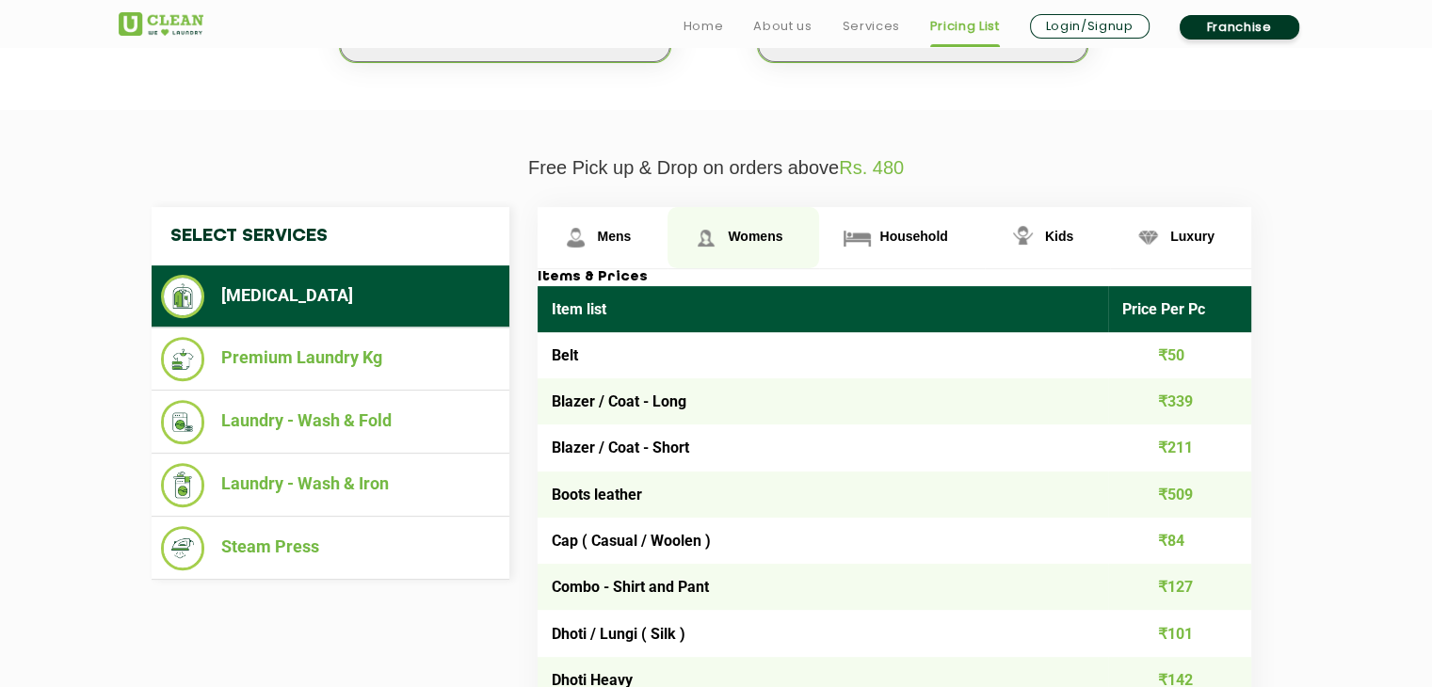
click at [731, 226] on link "Womens" at bounding box center [744, 237] width 152 height 61
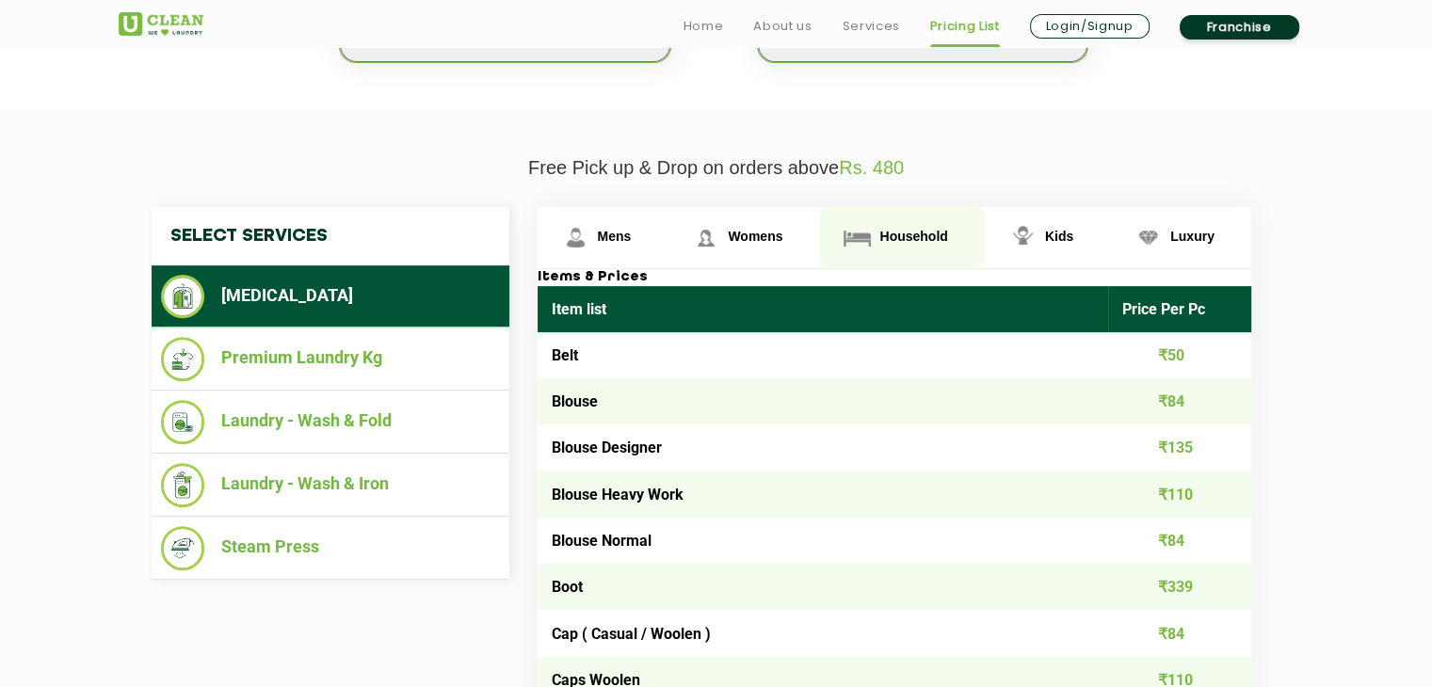
click at [893, 224] on link "Household" at bounding box center [901, 237] width 165 height 61
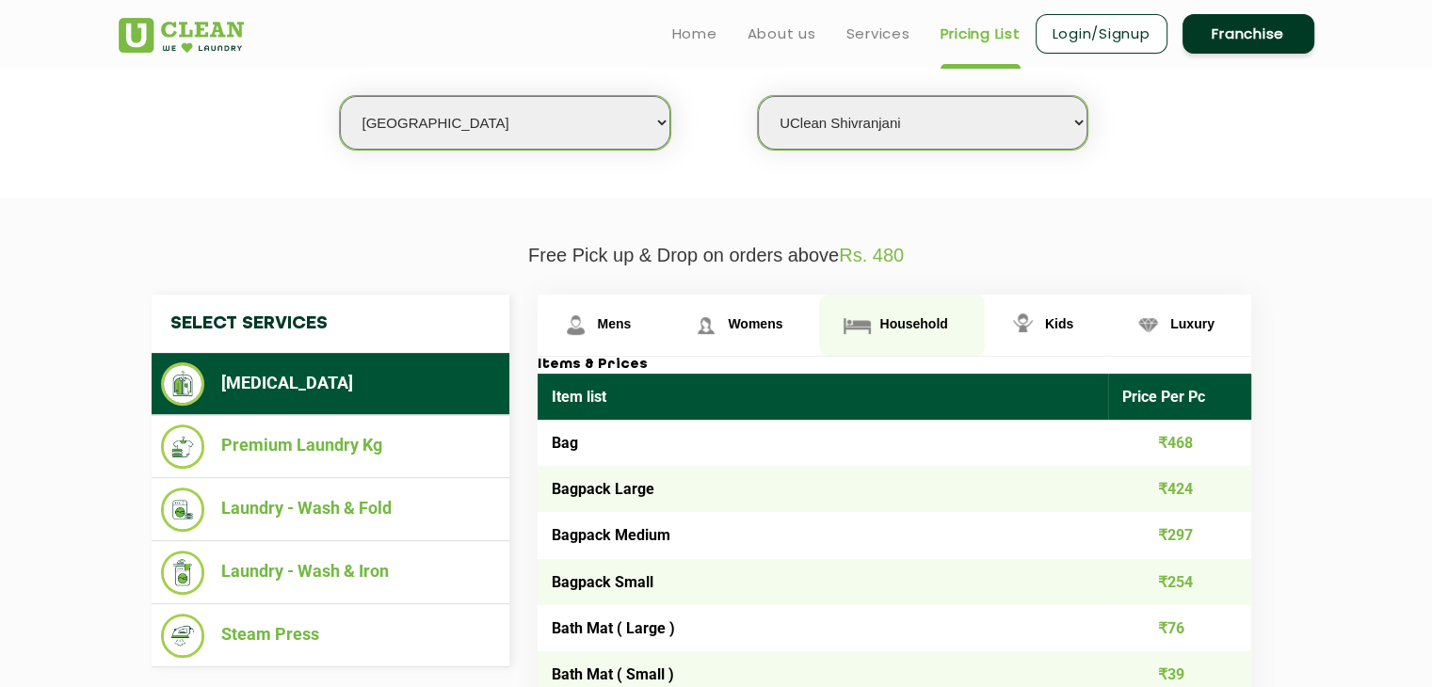
scroll to position [494, 0]
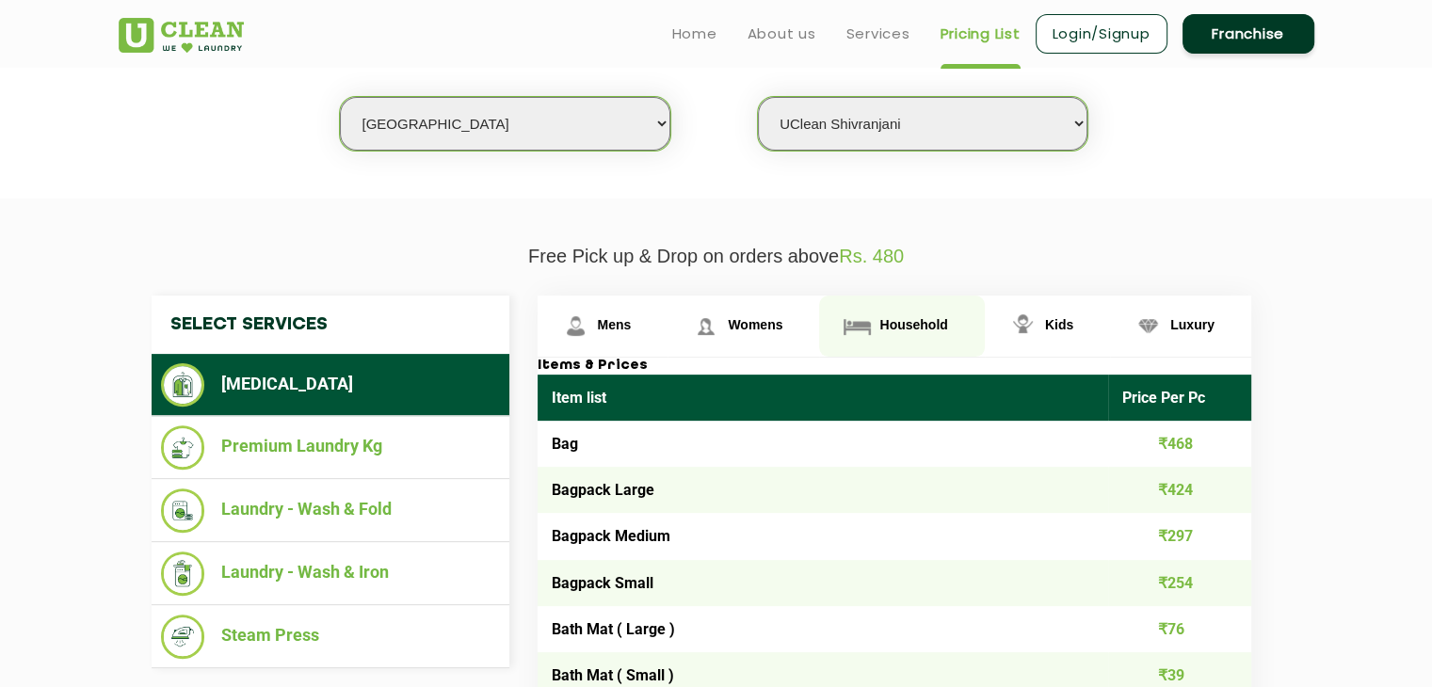
click at [899, 326] on span "Household" at bounding box center [913, 324] width 68 height 15
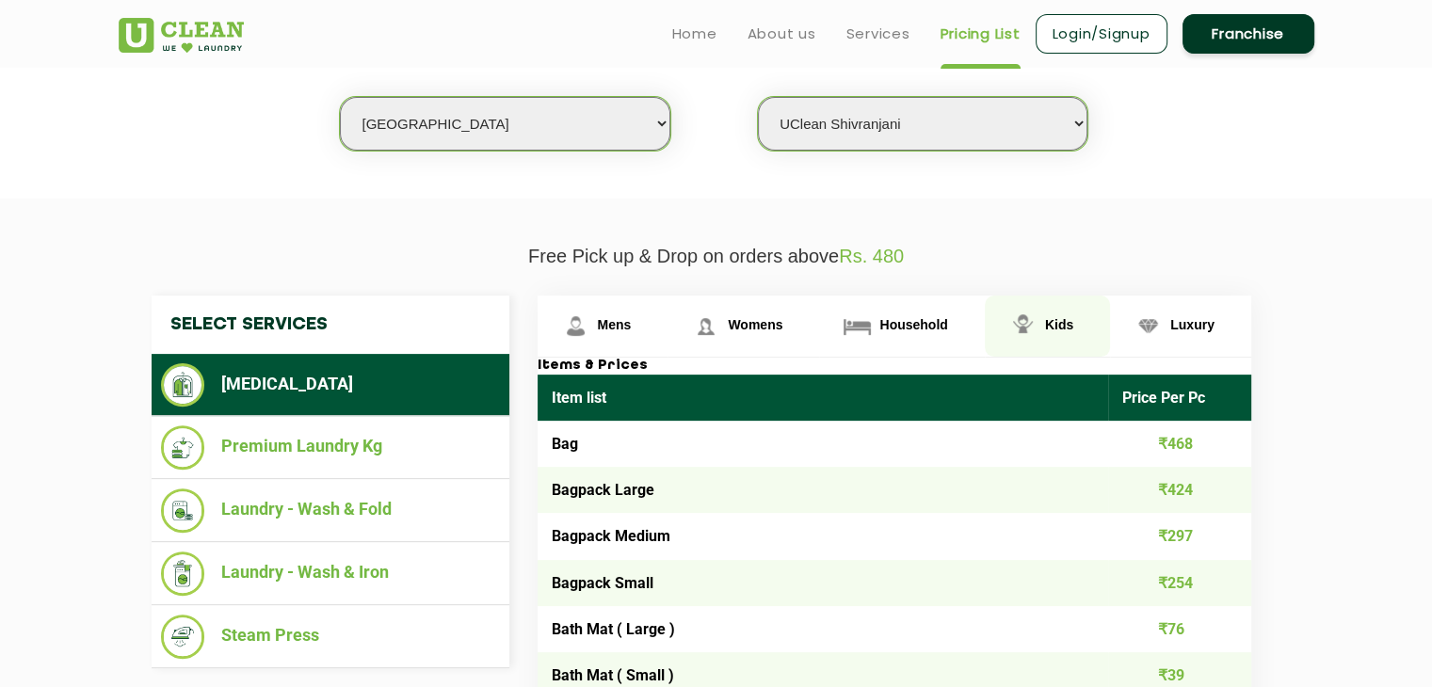
click at [1039, 331] on img at bounding box center [1023, 326] width 33 height 33
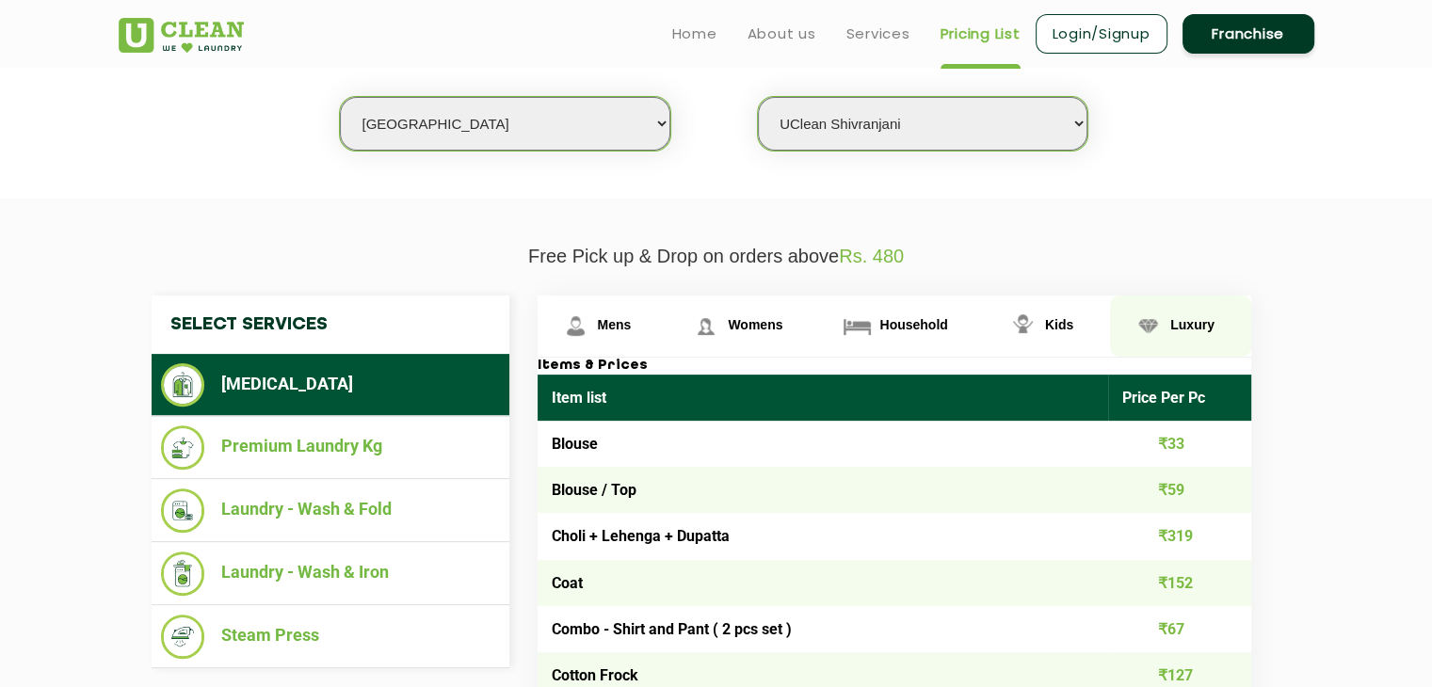
click at [1194, 317] on span "Luxury" at bounding box center [1192, 324] width 44 height 15
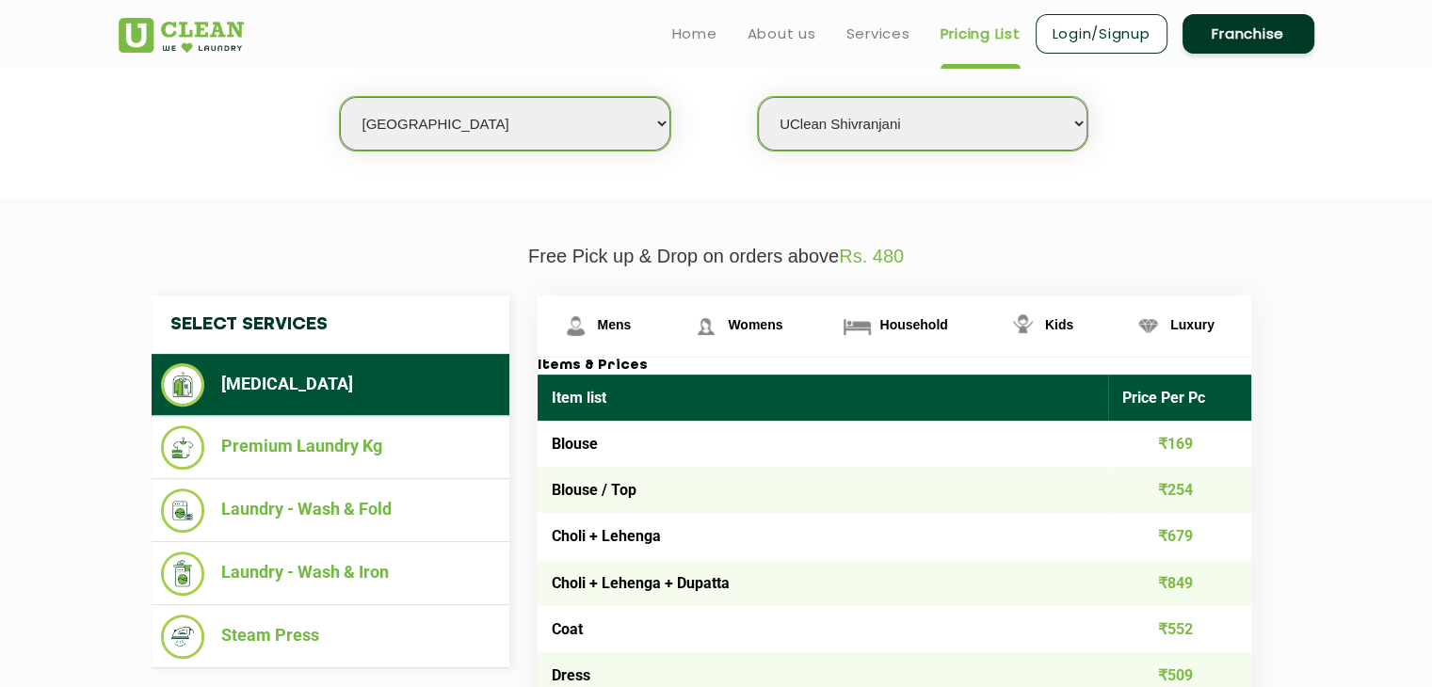
click at [1227, 38] on link "Franchise" at bounding box center [1249, 34] width 132 height 40
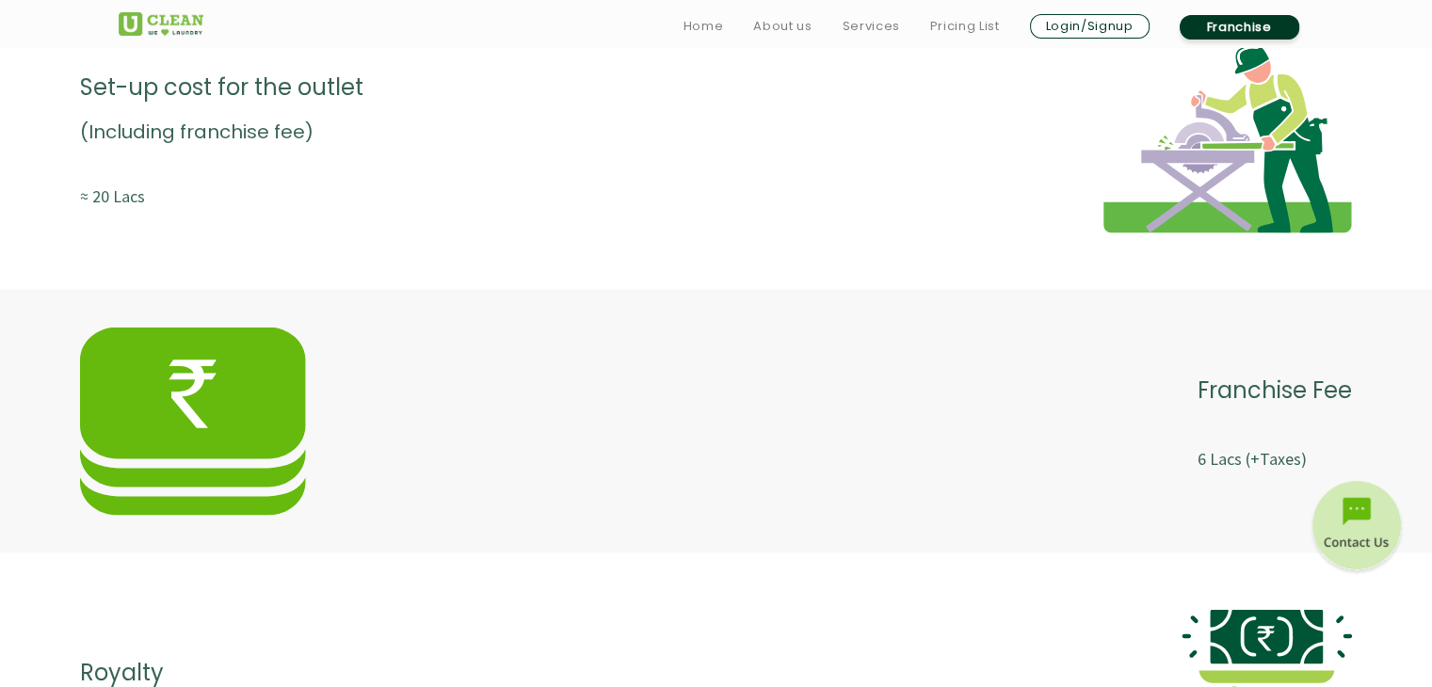
scroll to position [3469, 0]
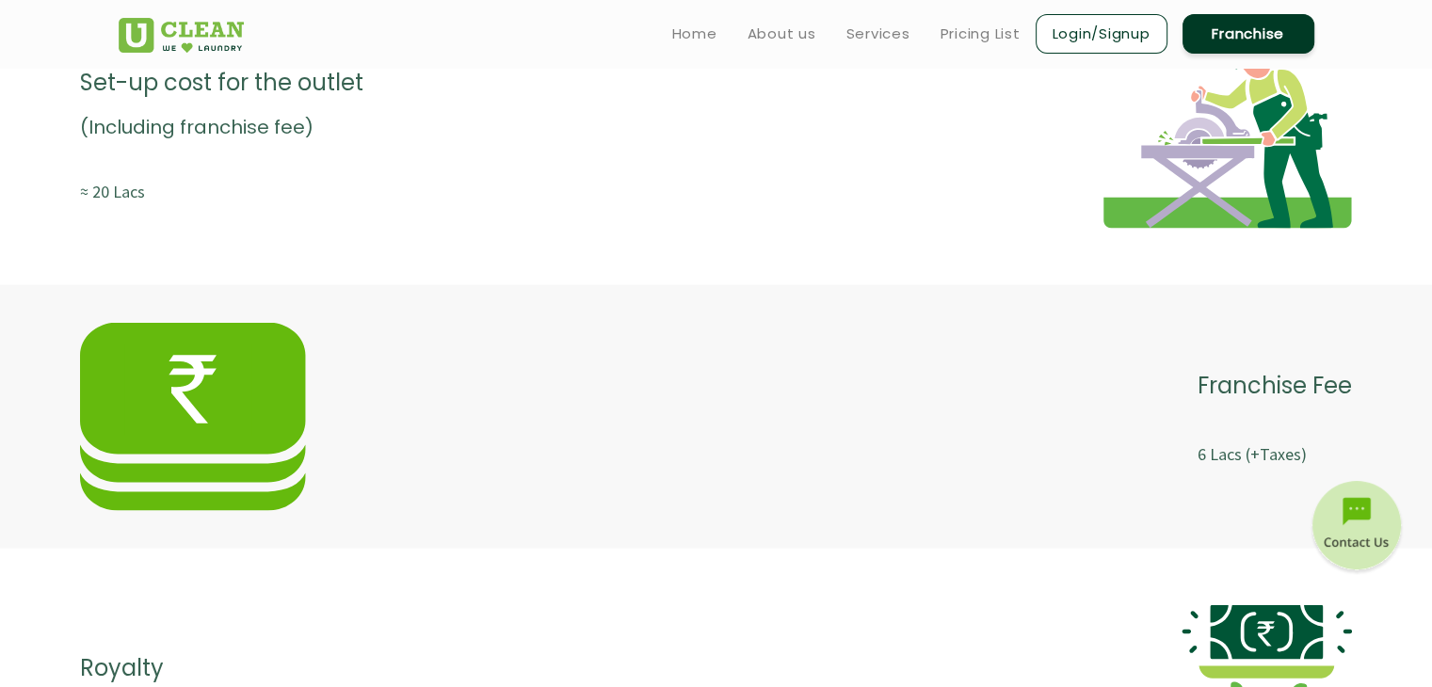
click at [201, 377] on img at bounding box center [193, 416] width 226 height 188
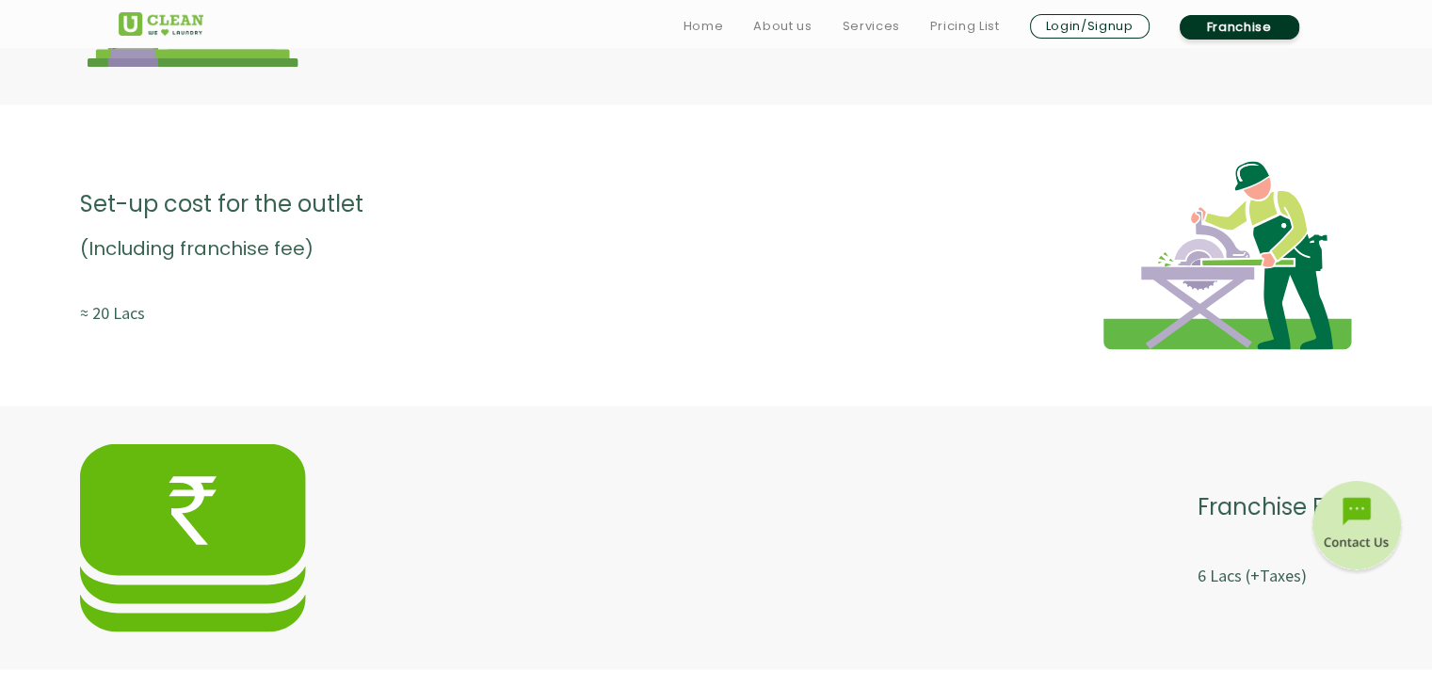
scroll to position [3363, 0]
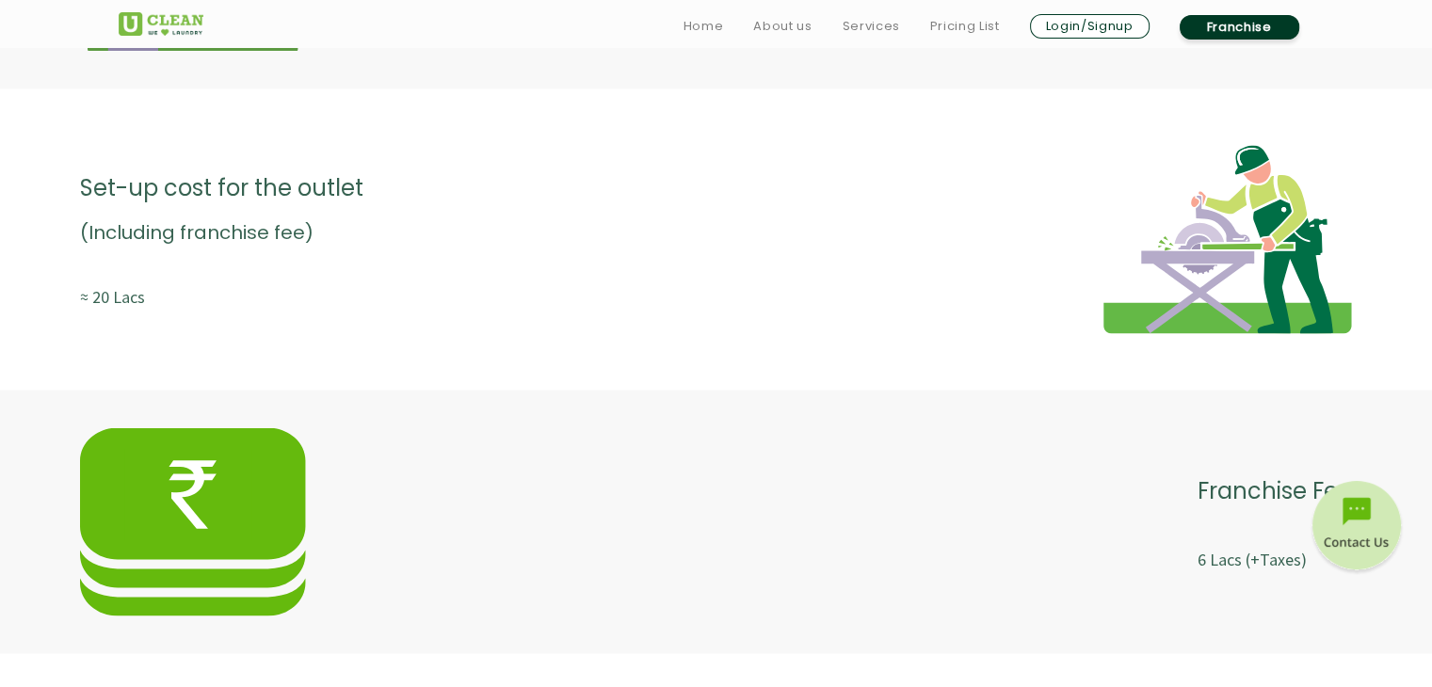
click at [124, 466] on img at bounding box center [193, 521] width 226 height 188
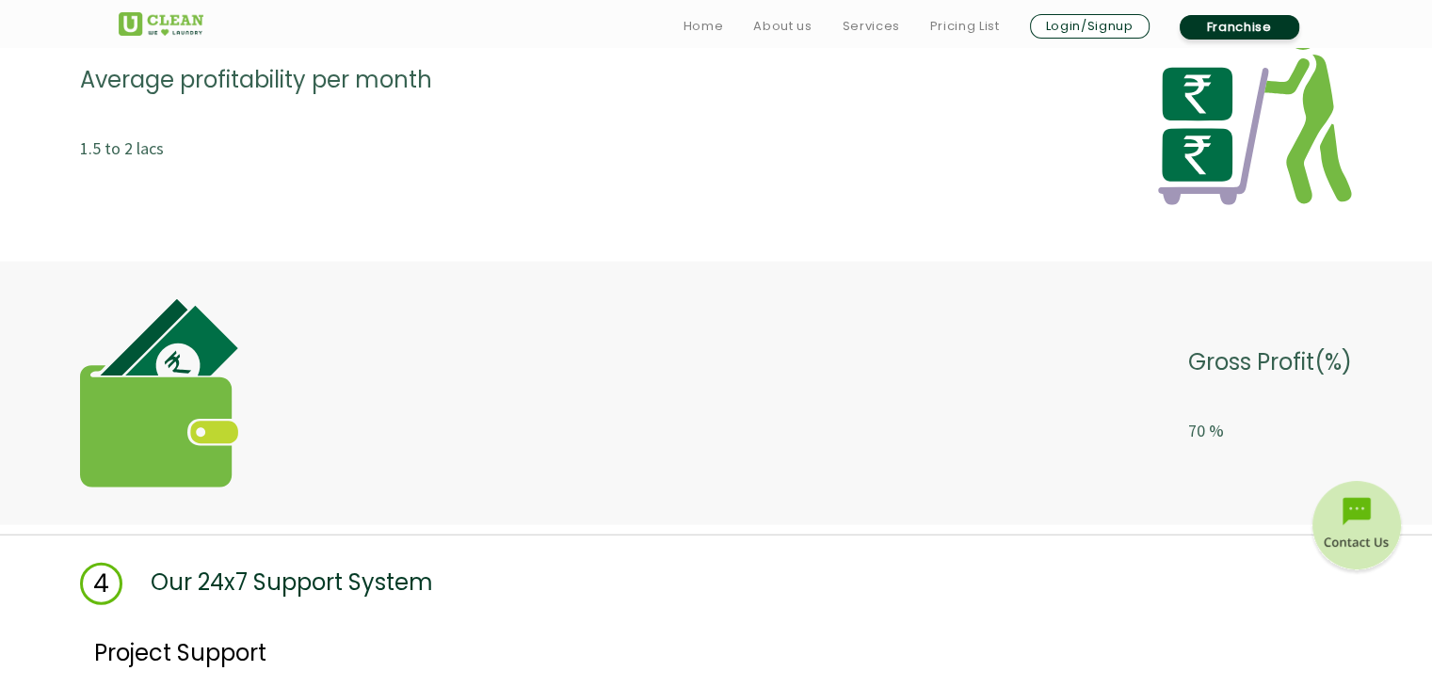
scroll to position [4624, 0]
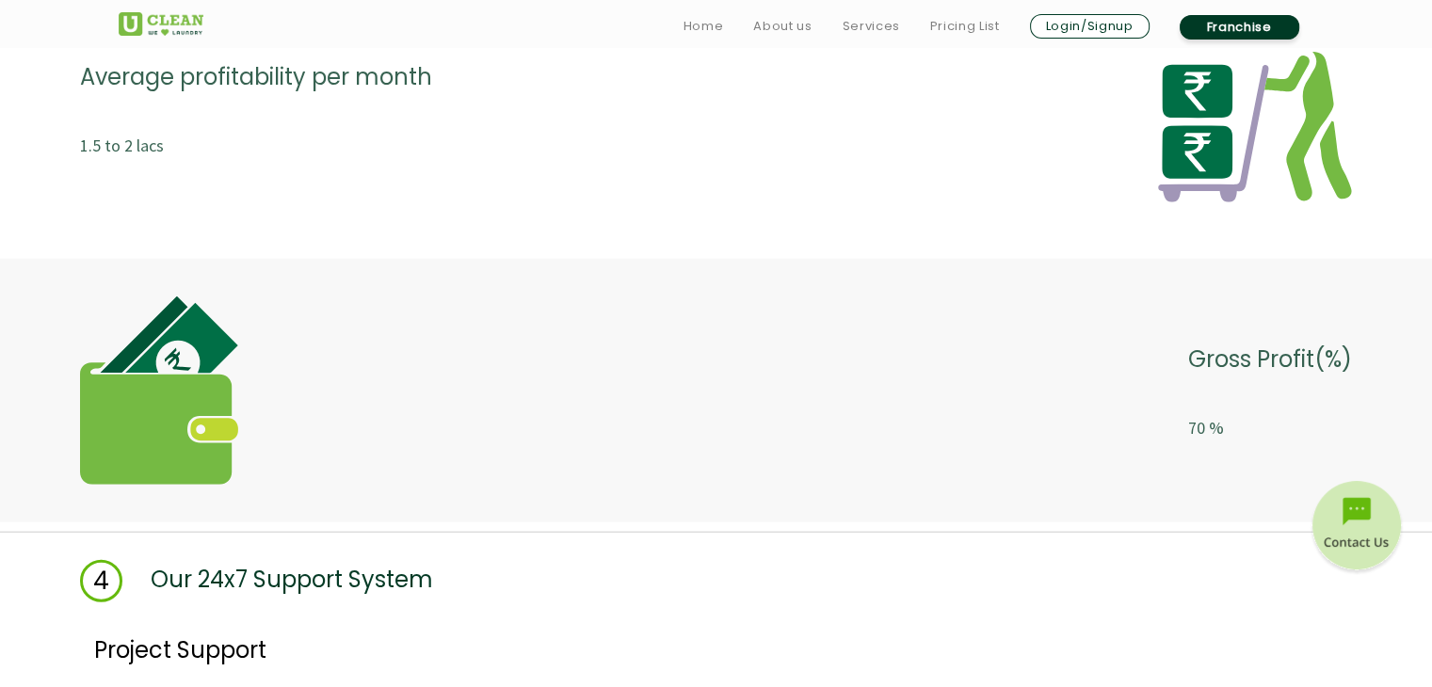
click at [160, 411] on img at bounding box center [159, 391] width 158 height 188
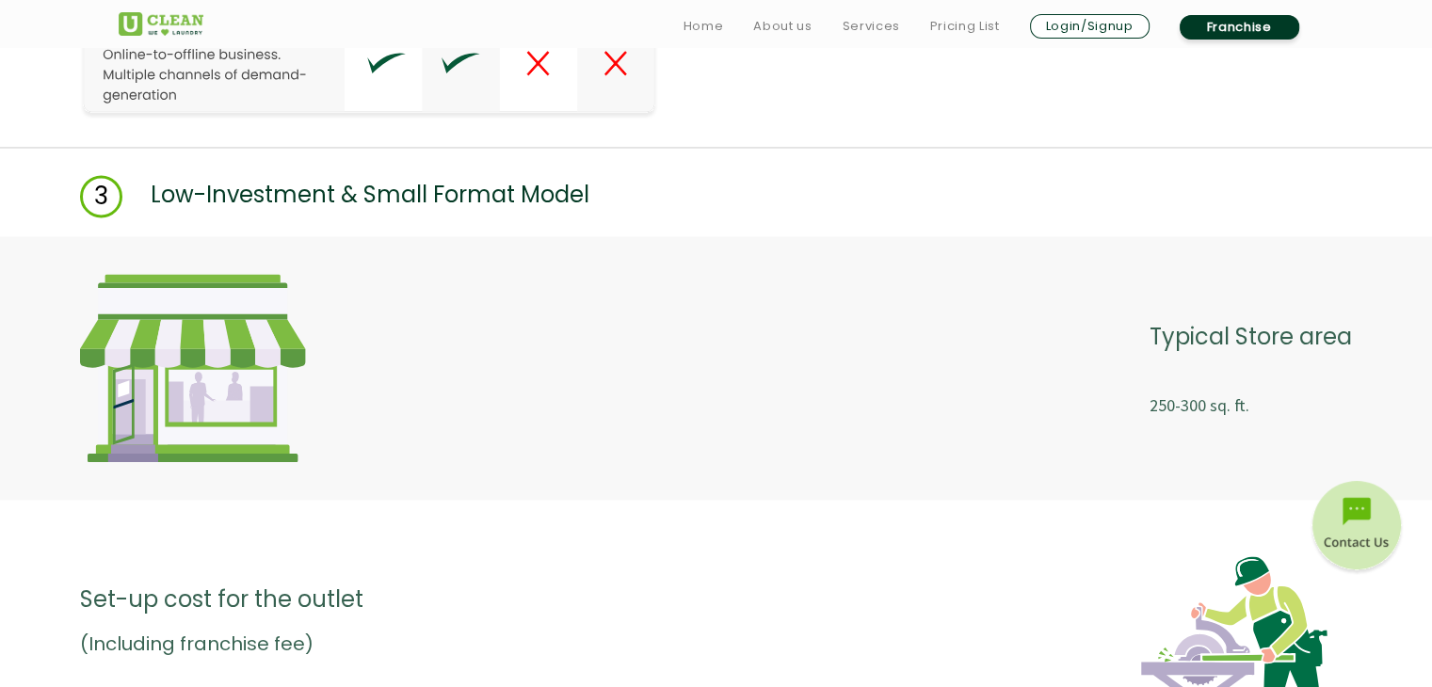
scroll to position [2956, 0]
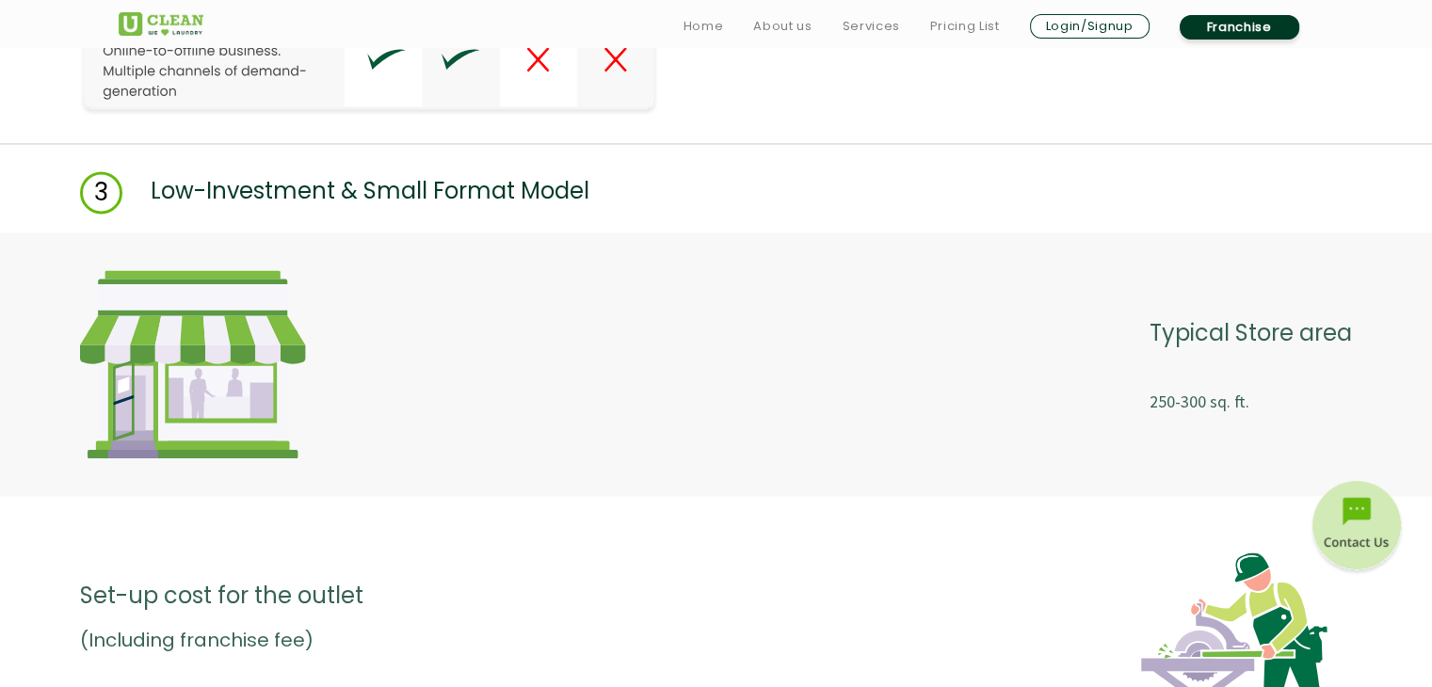
click at [160, 411] on img at bounding box center [193, 364] width 226 height 188
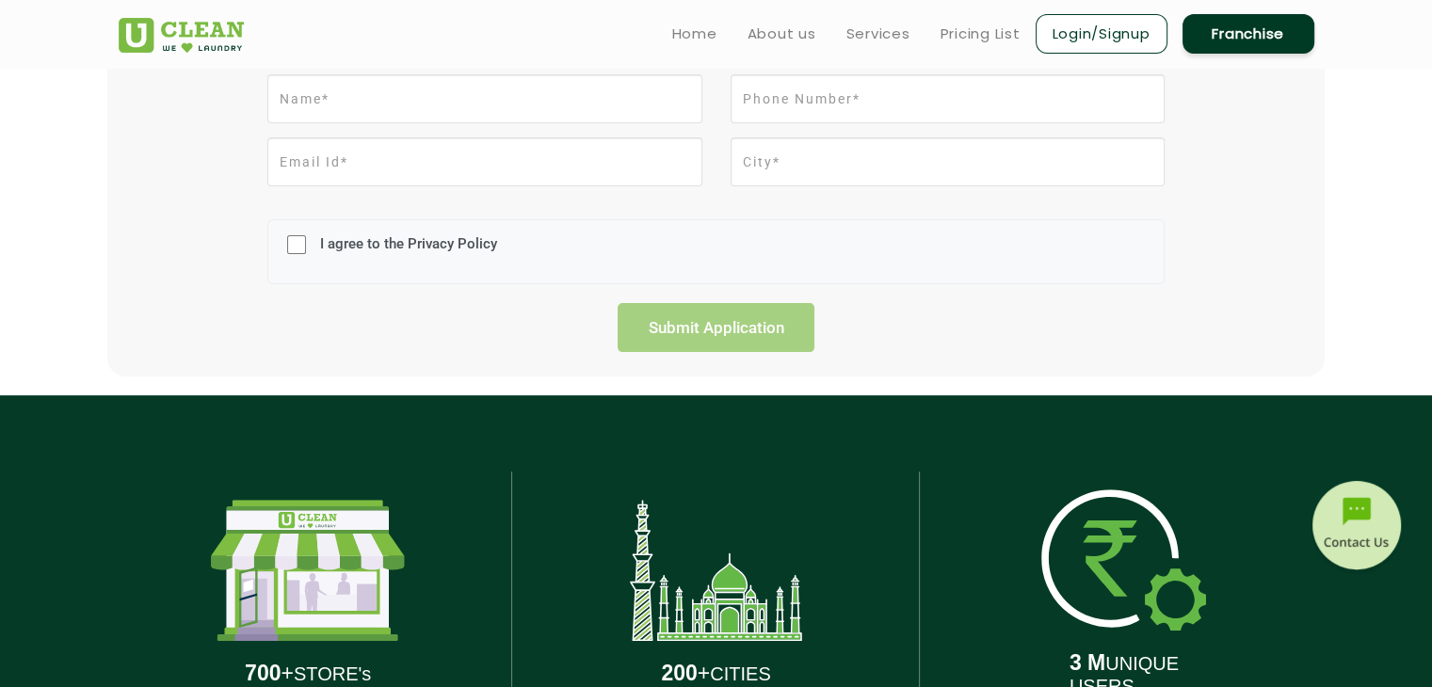
scroll to position [0, 0]
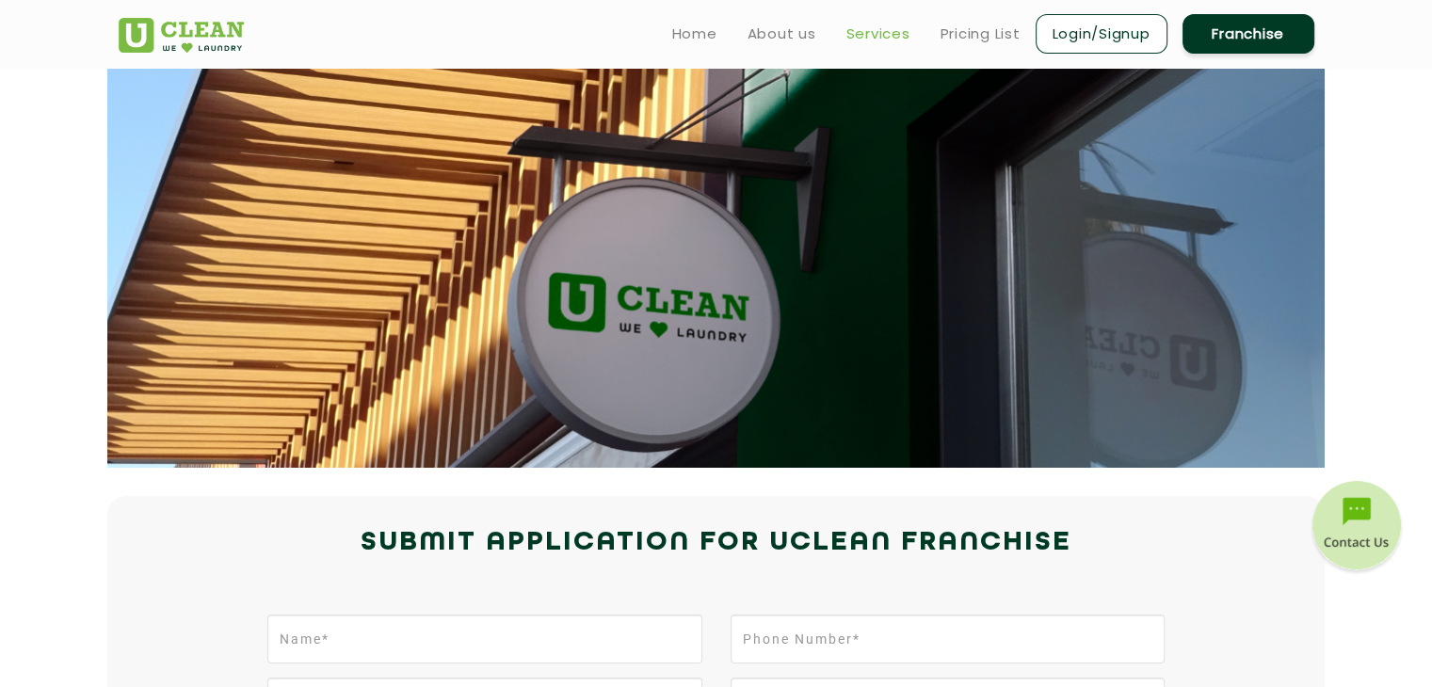
click at [860, 26] on link "Services" at bounding box center [878, 34] width 64 height 23
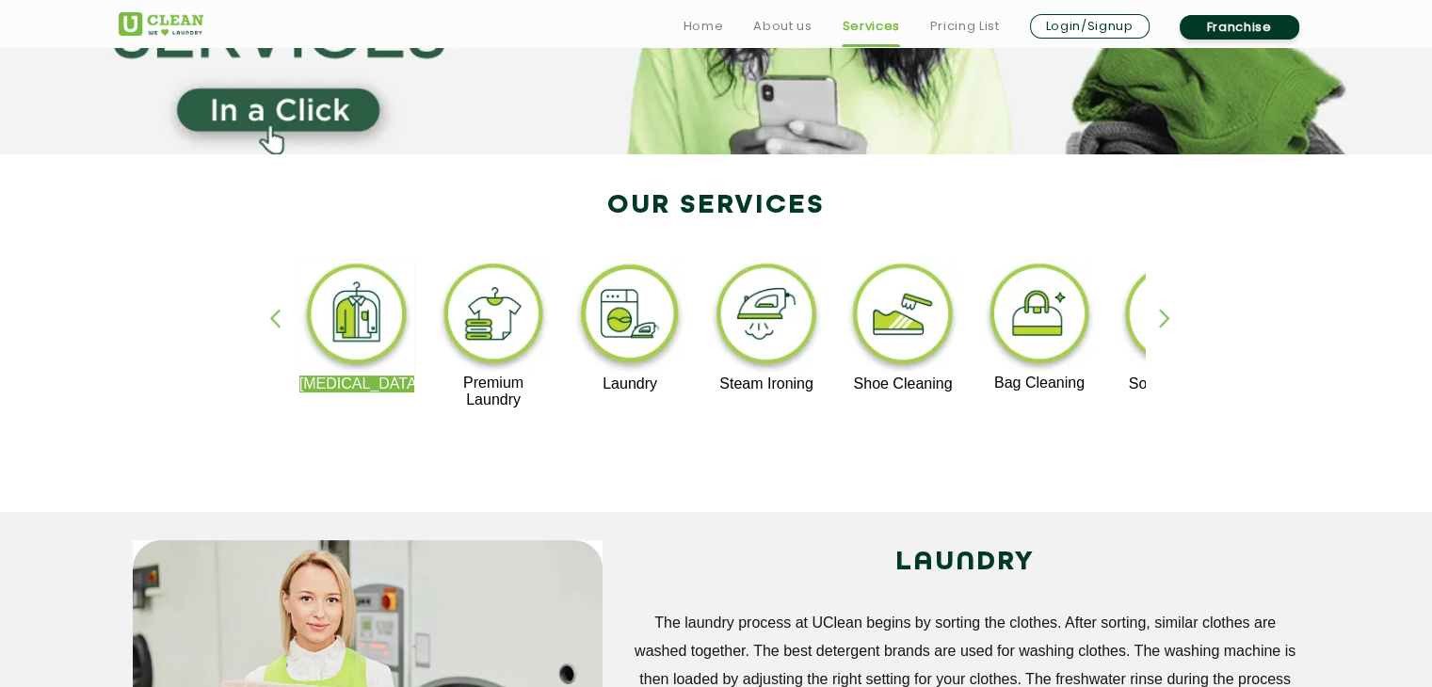
scroll to position [284, 0]
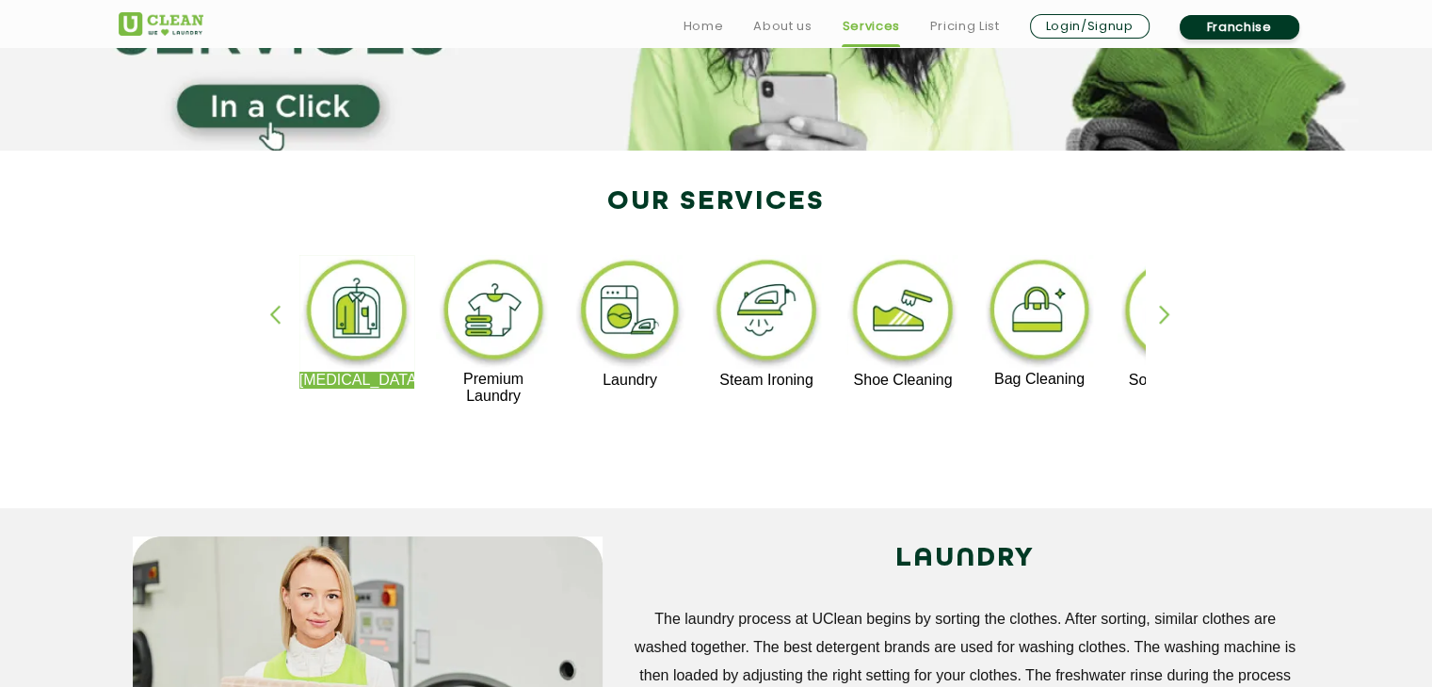
click at [1166, 326] on div "button" at bounding box center [1173, 331] width 28 height 52
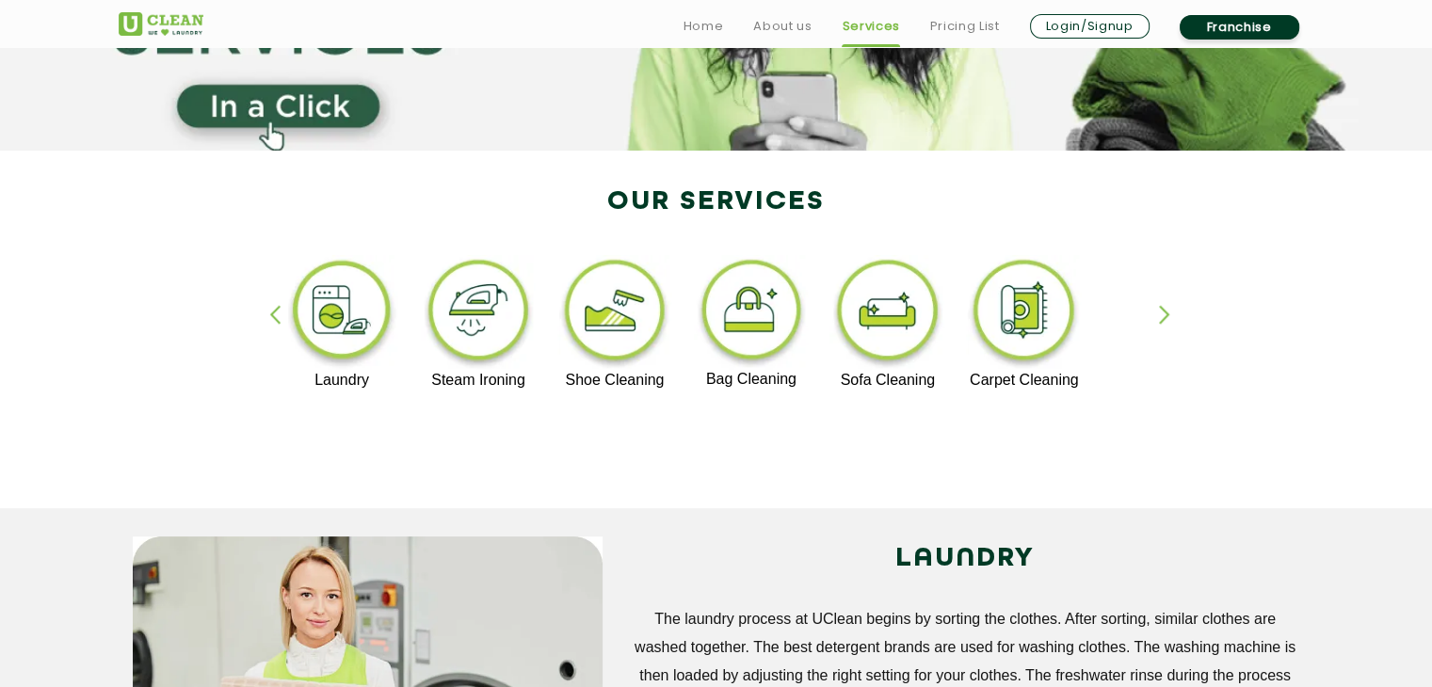
click at [1166, 326] on div "button" at bounding box center [1173, 331] width 28 height 52
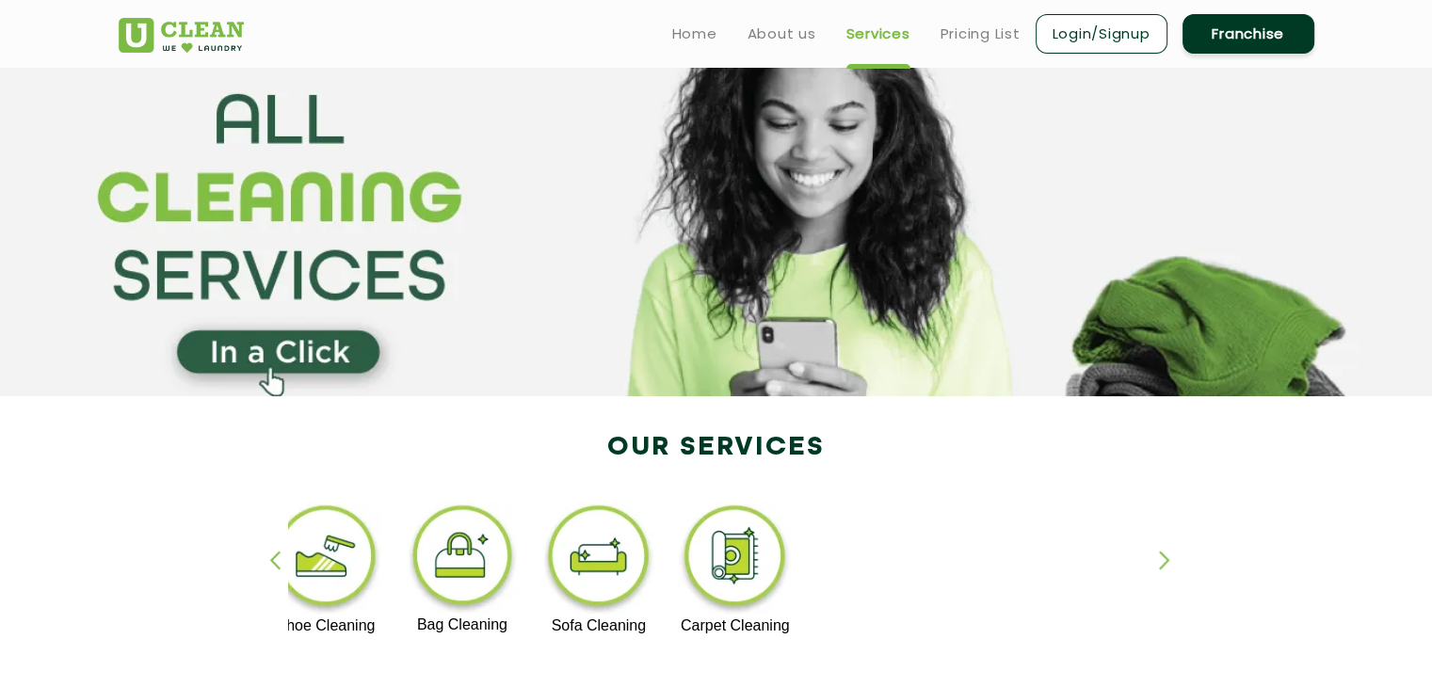
scroll to position [0, 0]
